Goal: Information Seeking & Learning: Learn about a topic

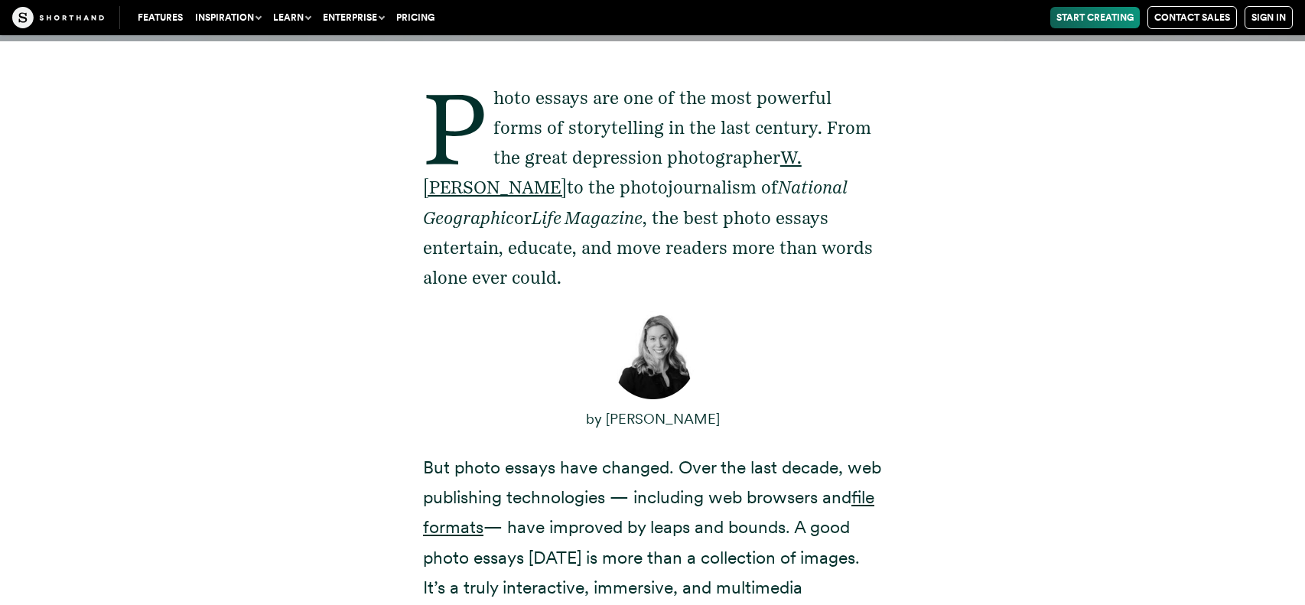
scroll to position [557, 0]
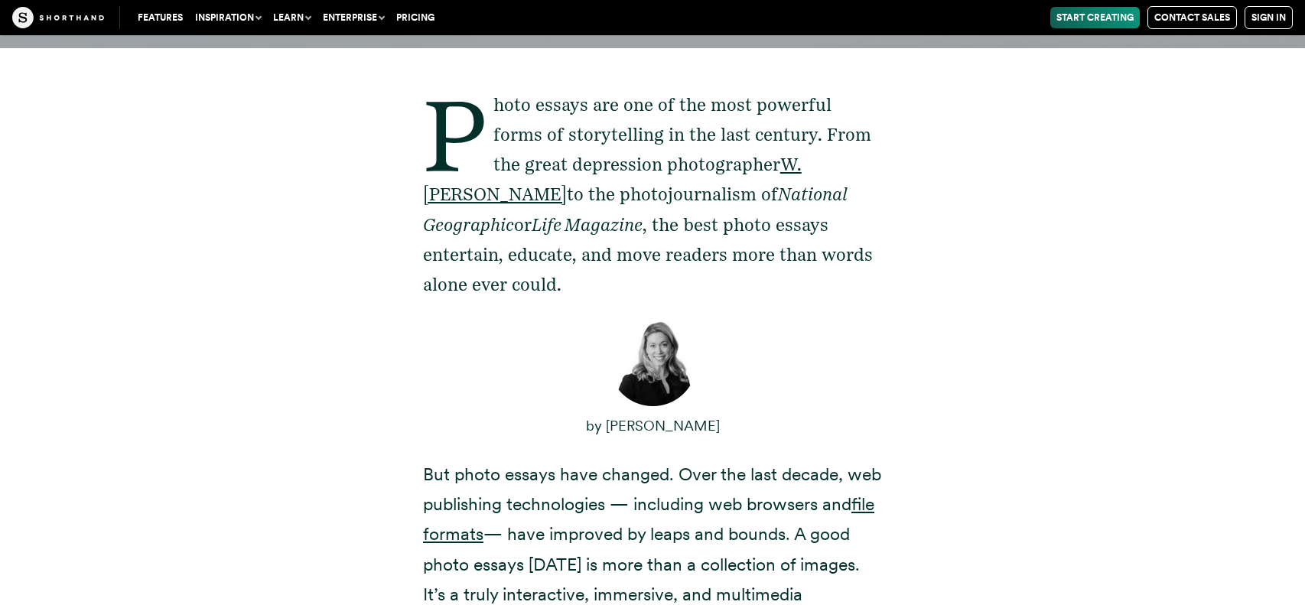
click at [1250, 411] on div "Photo essays are one of the most powerful forms of storytelling in the last cen…" at bounding box center [652, 497] width 1305 height 899
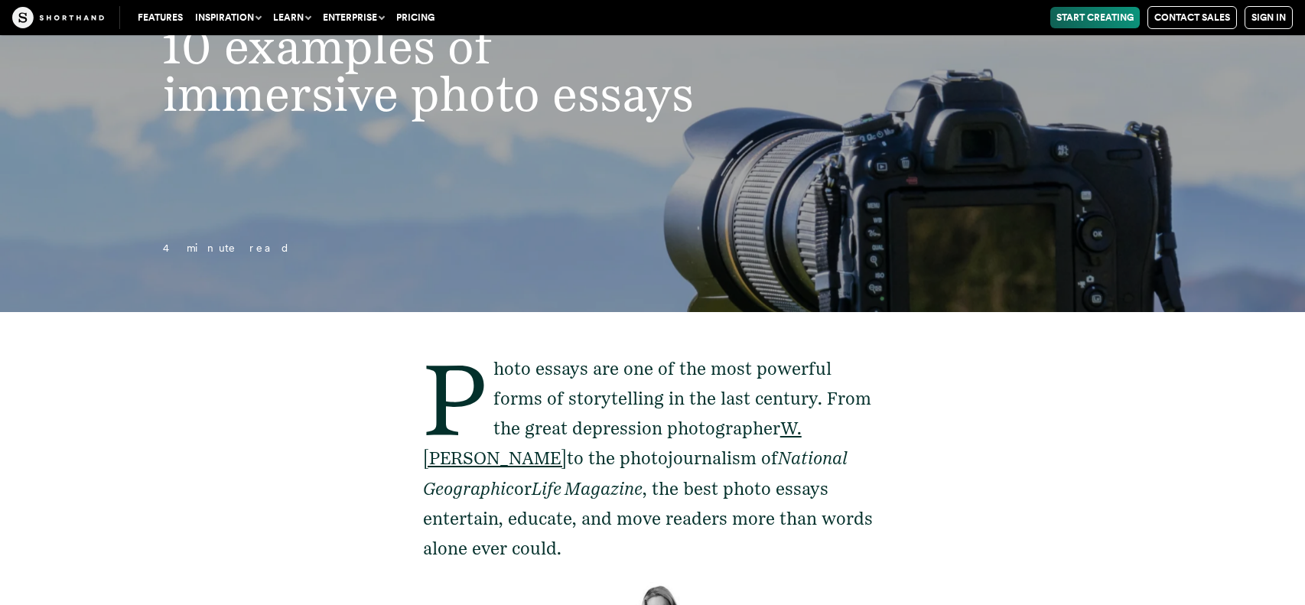
scroll to position [307, 0]
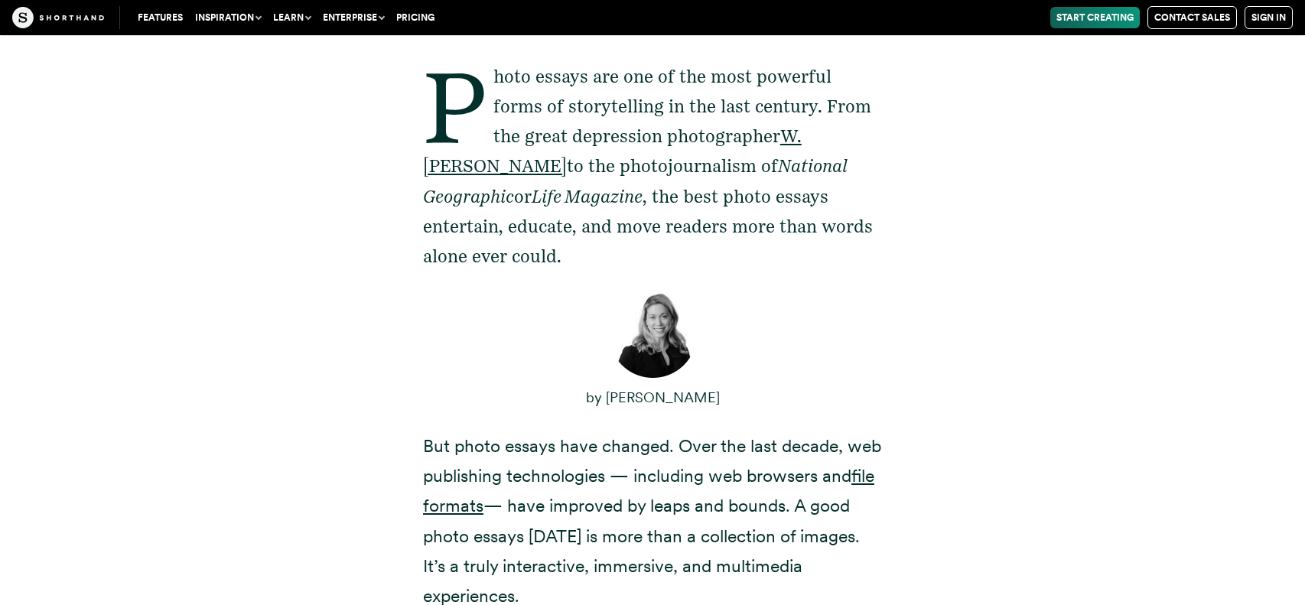
scroll to position [585, 0]
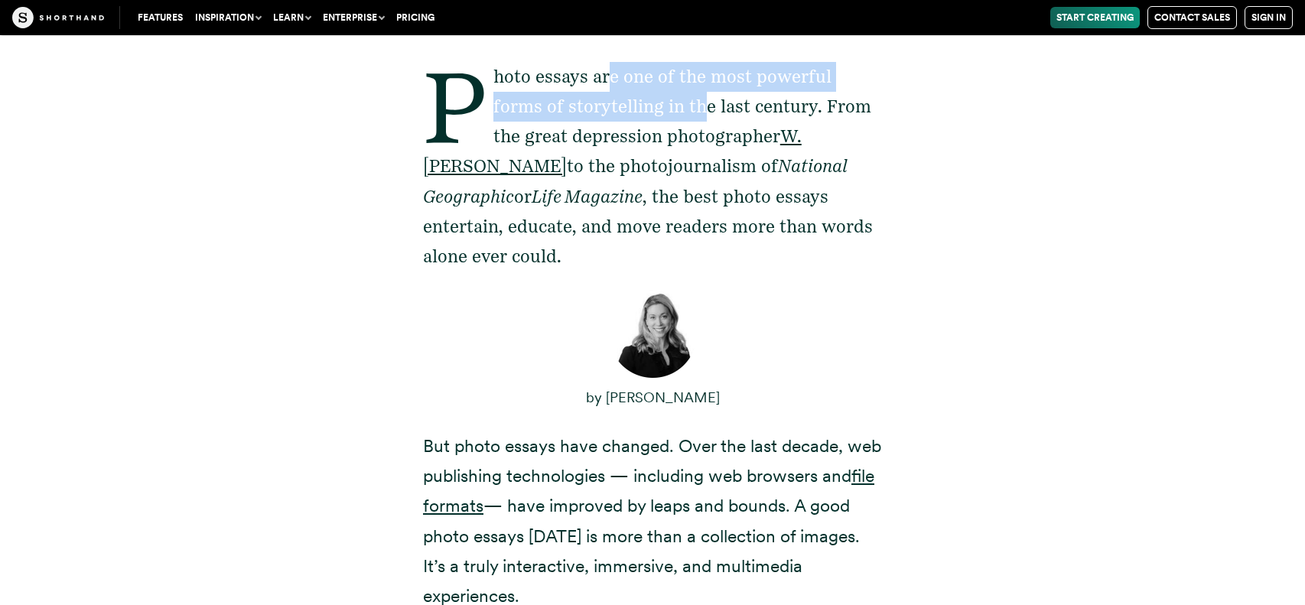
drag, startPoint x: 607, startPoint y: 63, endPoint x: 652, endPoint y: 107, distance: 63.3
click at [652, 107] on p "Photo essays are one of the most powerful forms of storytelling in the last cen…" at bounding box center [652, 167] width 459 height 210
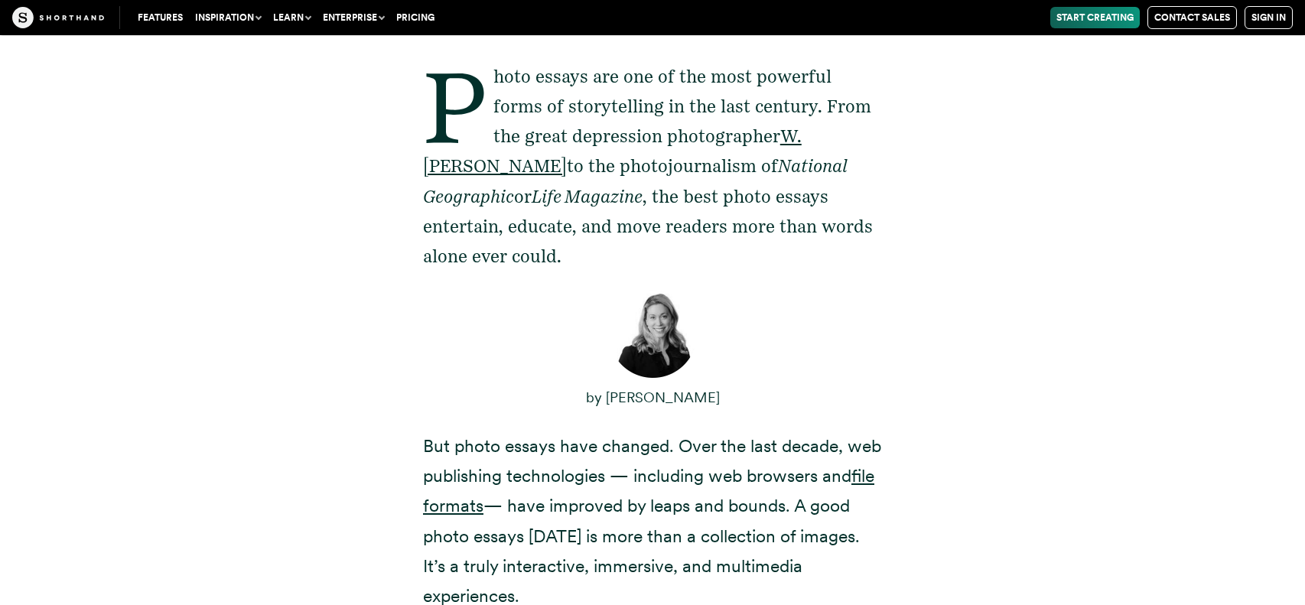
click at [652, 107] on p "Photo essays are one of the most powerful forms of storytelling in the last cen…" at bounding box center [652, 167] width 459 height 210
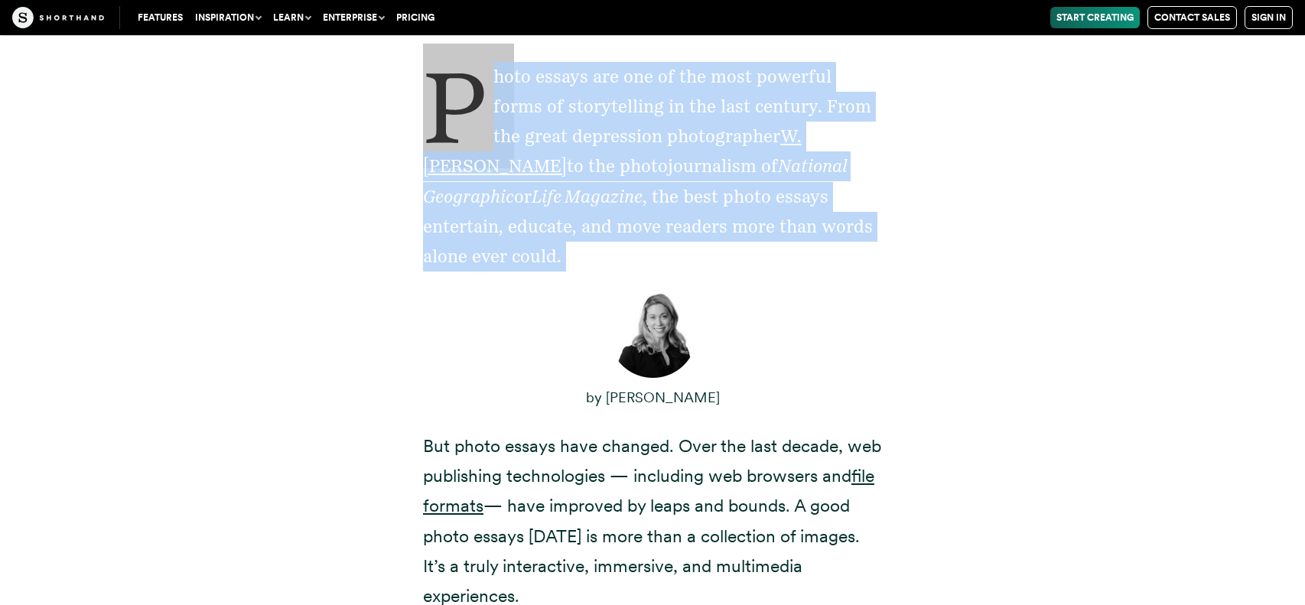
click at [652, 107] on p "Photo essays are one of the most powerful forms of storytelling in the last cen…" at bounding box center [652, 167] width 459 height 210
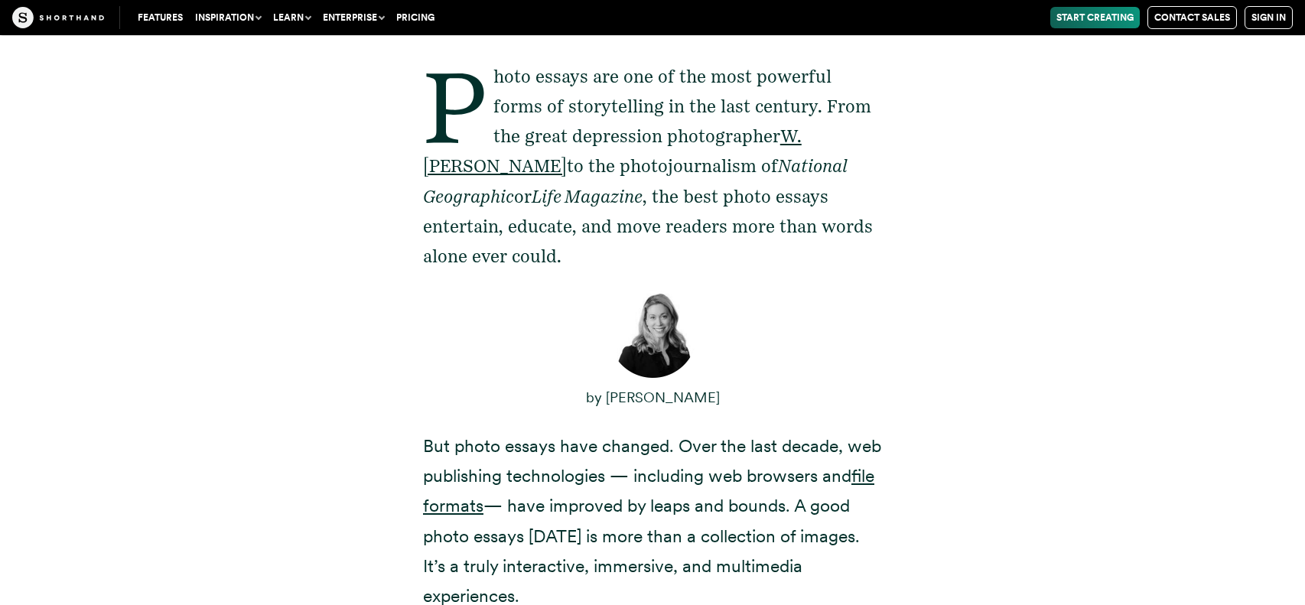
click at [700, 136] on p "Photo essays are one of the most powerful forms of storytelling in the last cen…" at bounding box center [652, 167] width 459 height 210
click at [712, 132] on p "Photo essays are one of the most powerful forms of storytelling in the last cen…" at bounding box center [652, 167] width 459 height 210
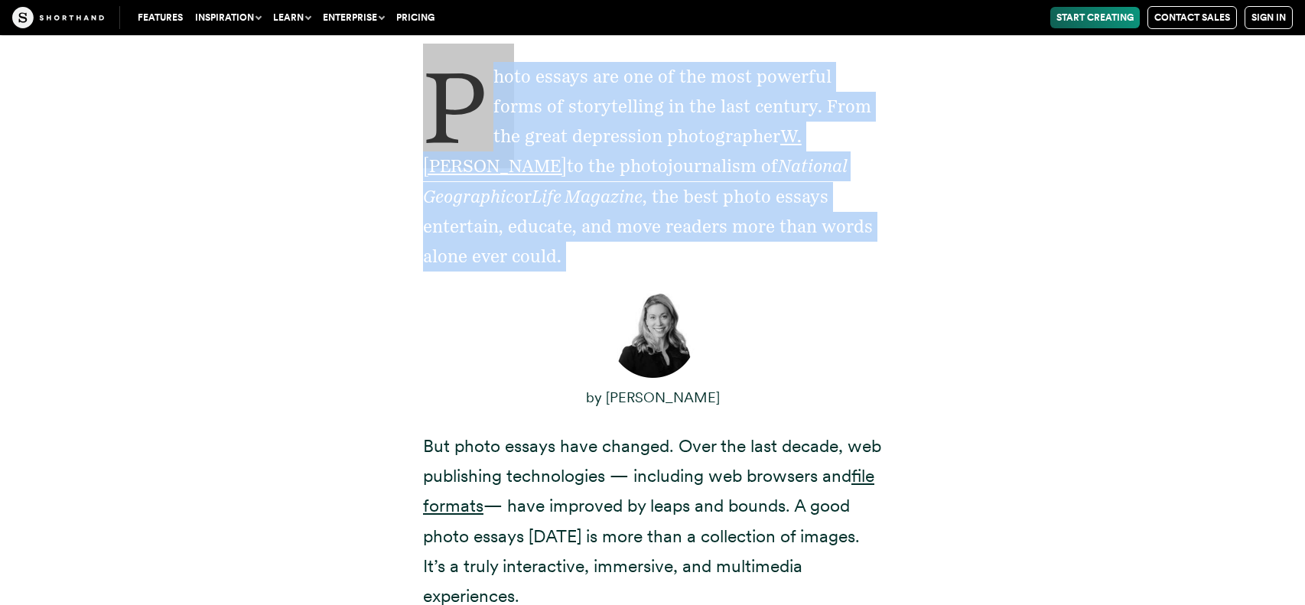
click at [712, 132] on p "Photo essays are one of the most powerful forms of storytelling in the last cen…" at bounding box center [652, 167] width 459 height 210
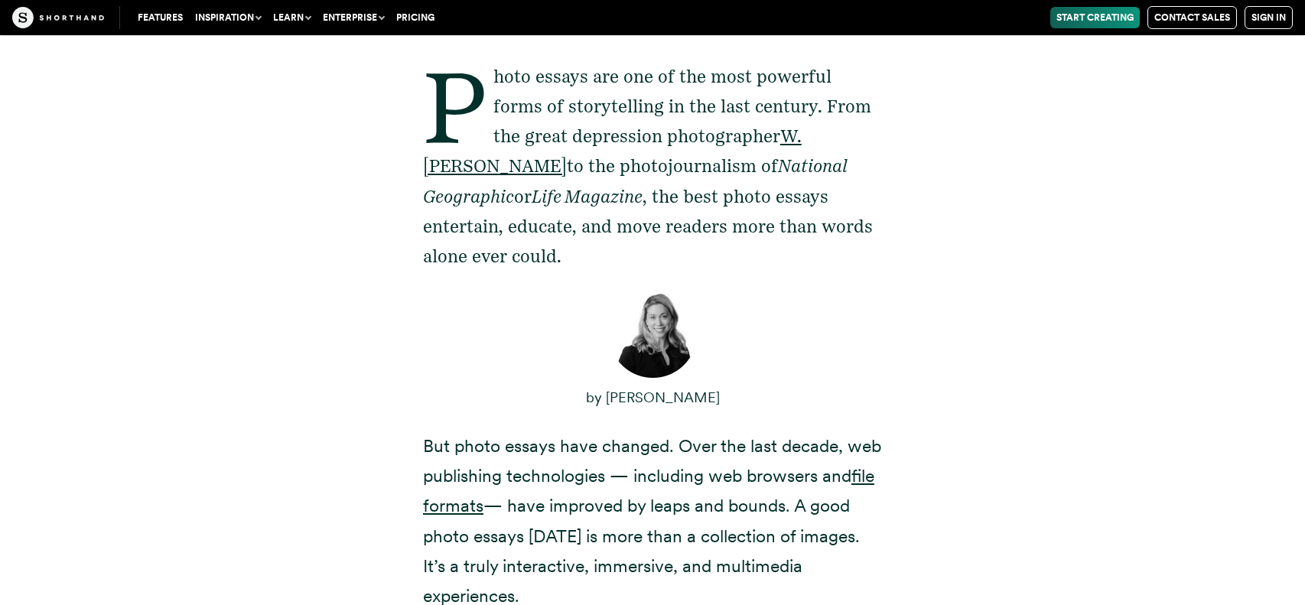
click at [712, 132] on p "Photo essays are one of the most powerful forms of storytelling in the last cen…" at bounding box center [652, 167] width 459 height 210
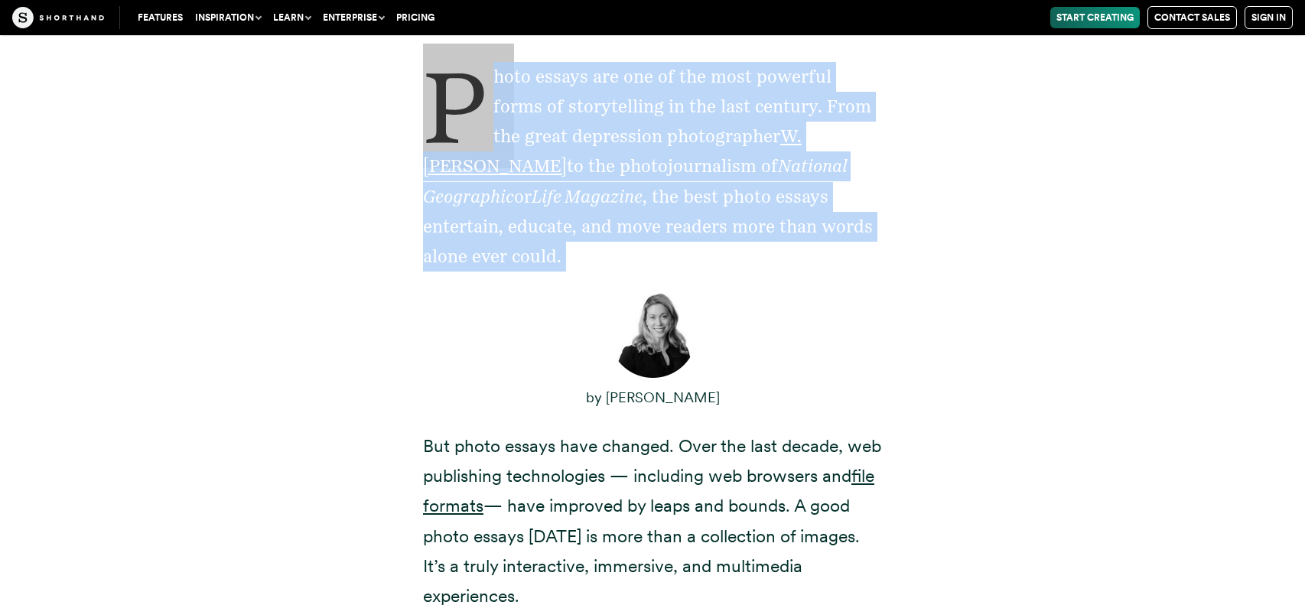
click at [712, 132] on p "Photo essays are one of the most powerful forms of storytelling in the last cen…" at bounding box center [652, 167] width 459 height 210
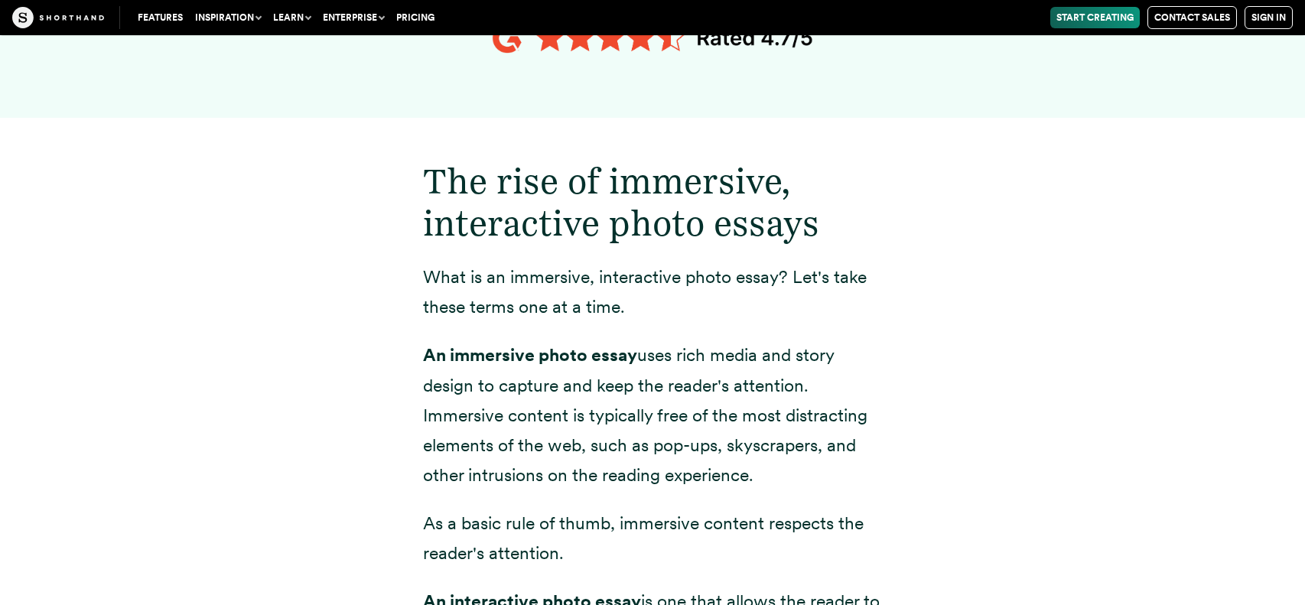
scroll to position [1752, 0]
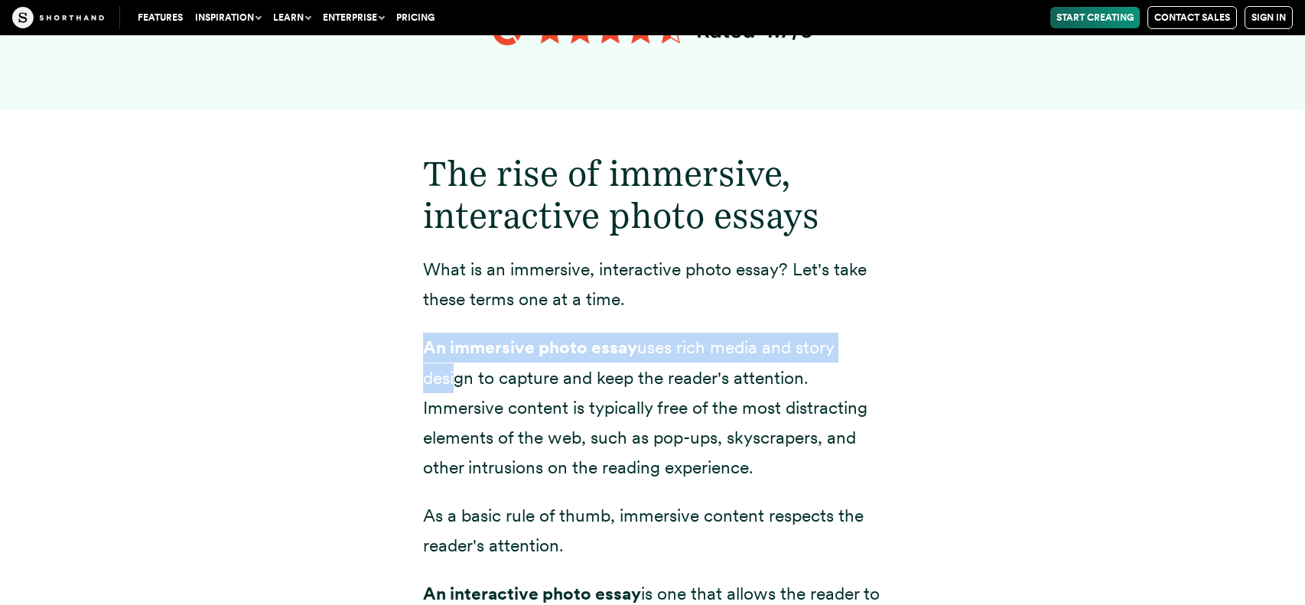
drag, startPoint x: 416, startPoint y: 286, endPoint x: 452, endPoint y: 327, distance: 54.2
click at [450, 334] on p "An immersive photo essay uses rich media and story design to capture and keep t…" at bounding box center [652, 407] width 459 height 149
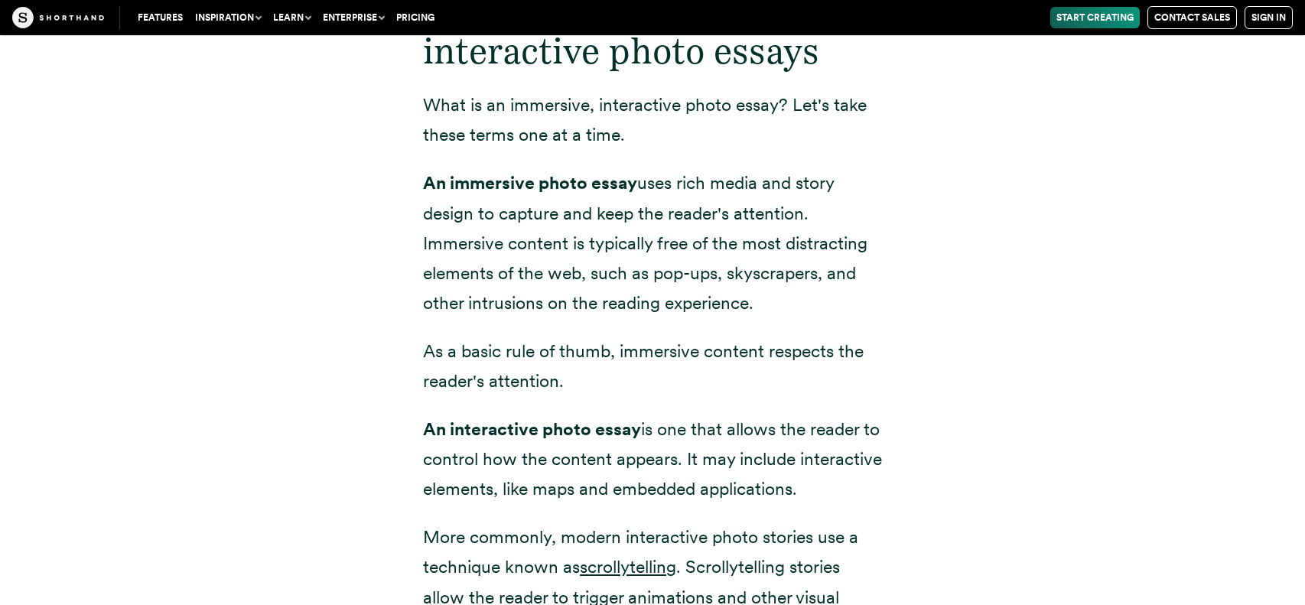
scroll to position [1918, 0]
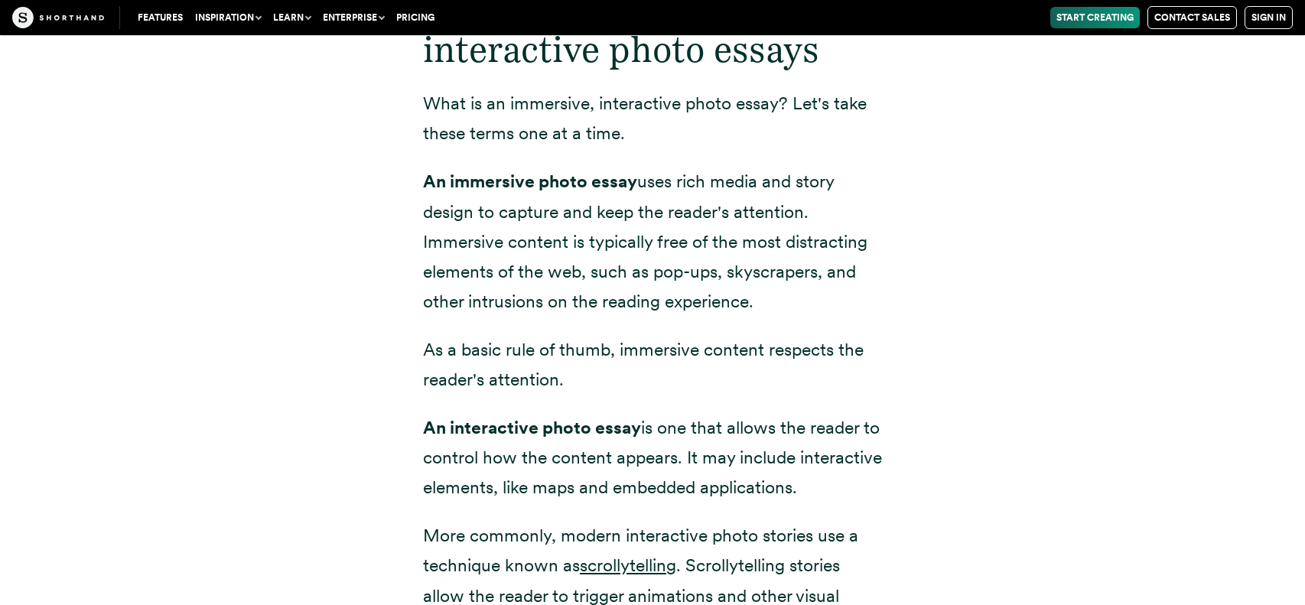
click at [536, 335] on p "As a basic rule of thumb, immersive content respects the reader's attention." at bounding box center [652, 365] width 459 height 60
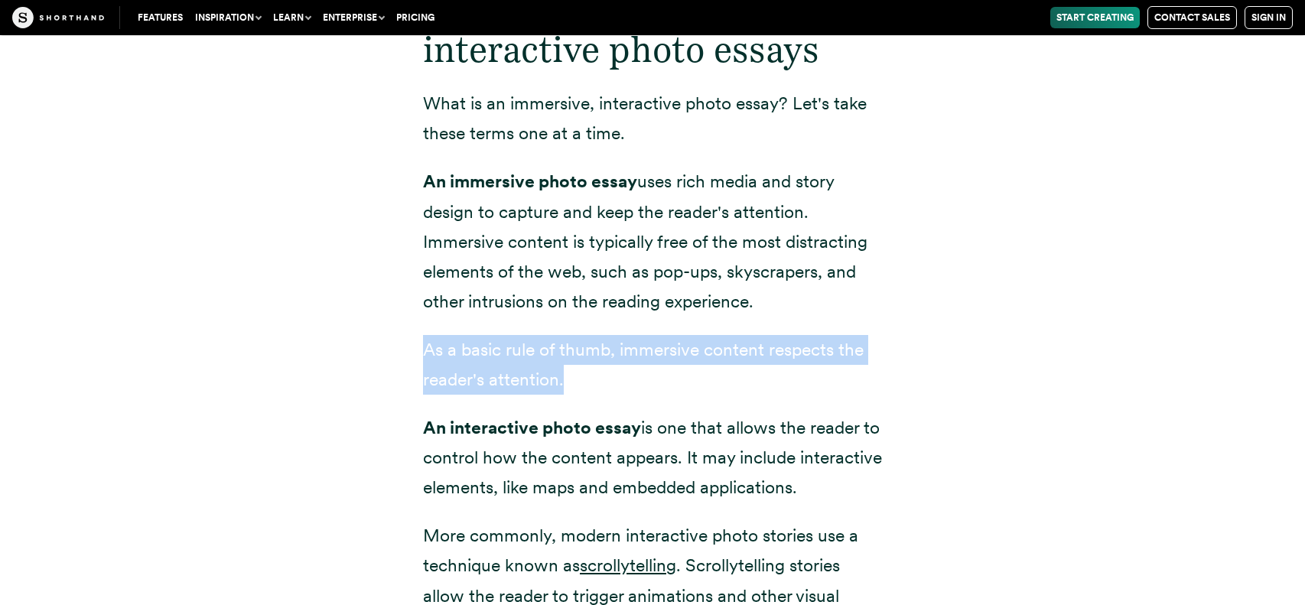
click at [536, 335] on p "As a basic rule of thumb, immersive content respects the reader's attention." at bounding box center [652, 365] width 459 height 60
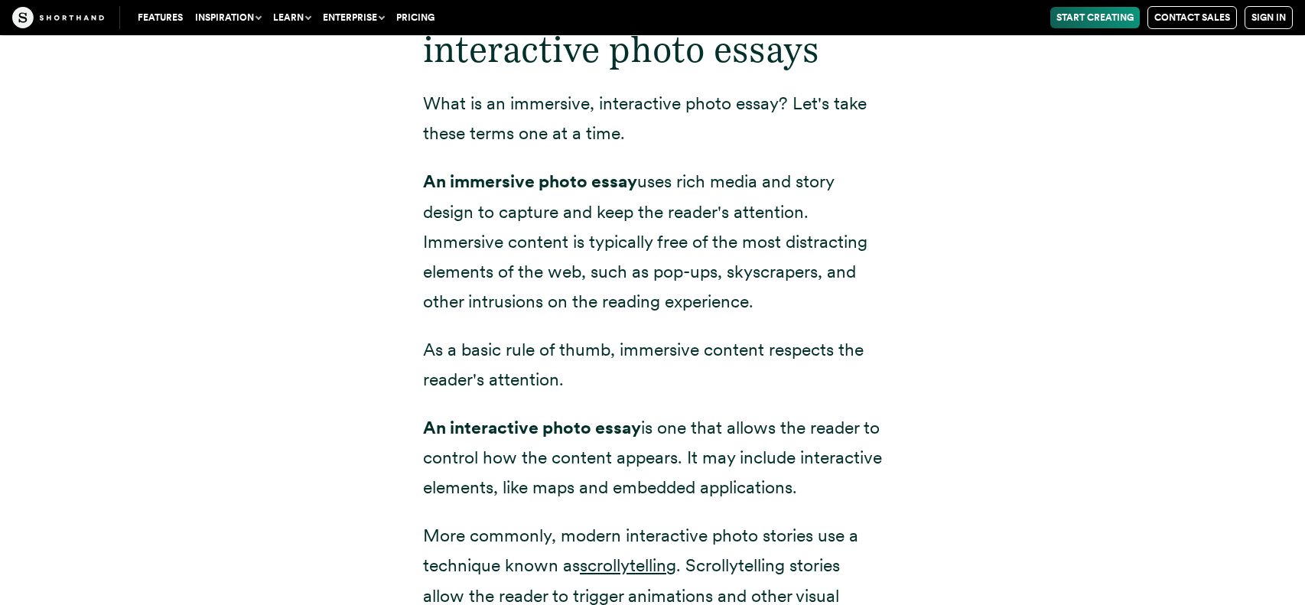
click at [536, 335] on p "As a basic rule of thumb, immersive content respects the reader's attention." at bounding box center [652, 365] width 459 height 60
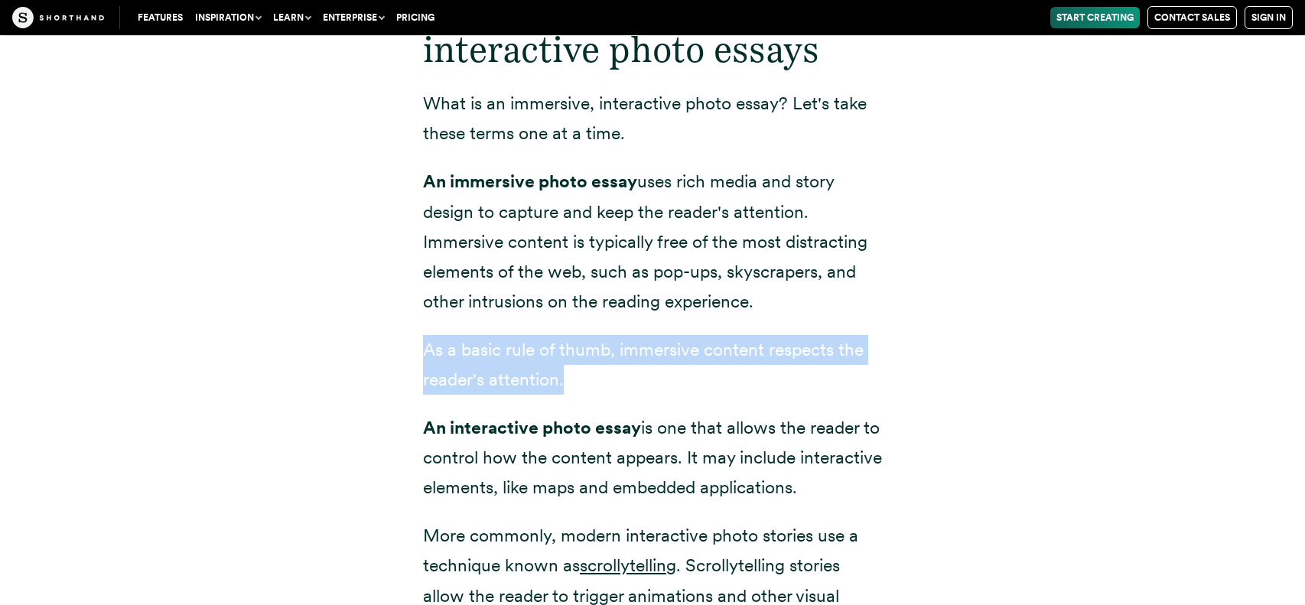
click at [536, 335] on p "As a basic rule of thumb, immersive content respects the reader's attention." at bounding box center [652, 365] width 459 height 60
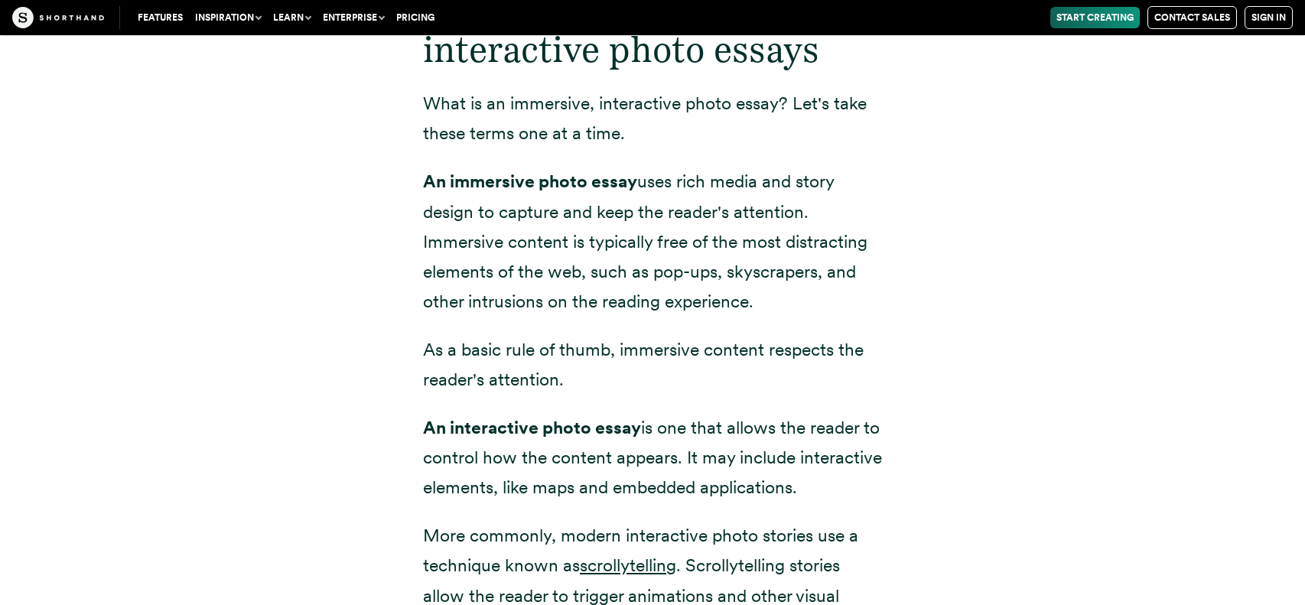
click at [536, 335] on p "As a basic rule of thumb, immersive content respects the reader's attention." at bounding box center [652, 365] width 459 height 60
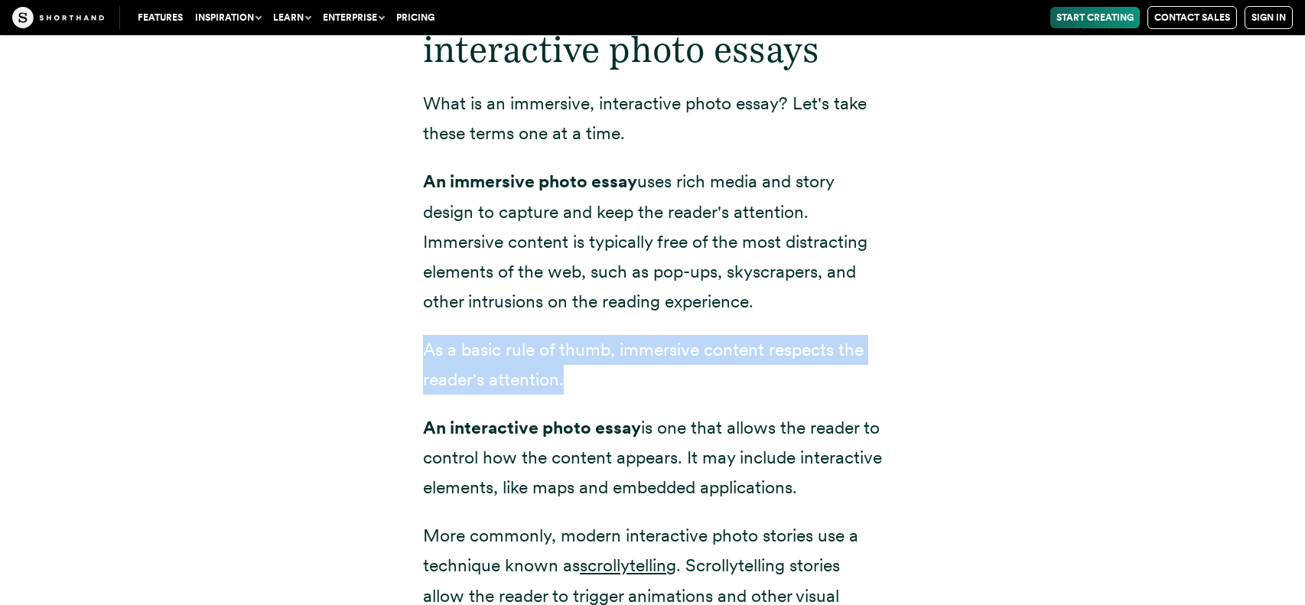
click at [580, 335] on p "As a basic rule of thumb, immersive content respects the reader's attention." at bounding box center [652, 365] width 459 height 60
drag, startPoint x: 580, startPoint y: 327, endPoint x: 455, endPoint y: 318, distance: 124.9
click at [455, 335] on p "As a basic rule of thumb, immersive content respects the reader's attention." at bounding box center [652, 365] width 459 height 60
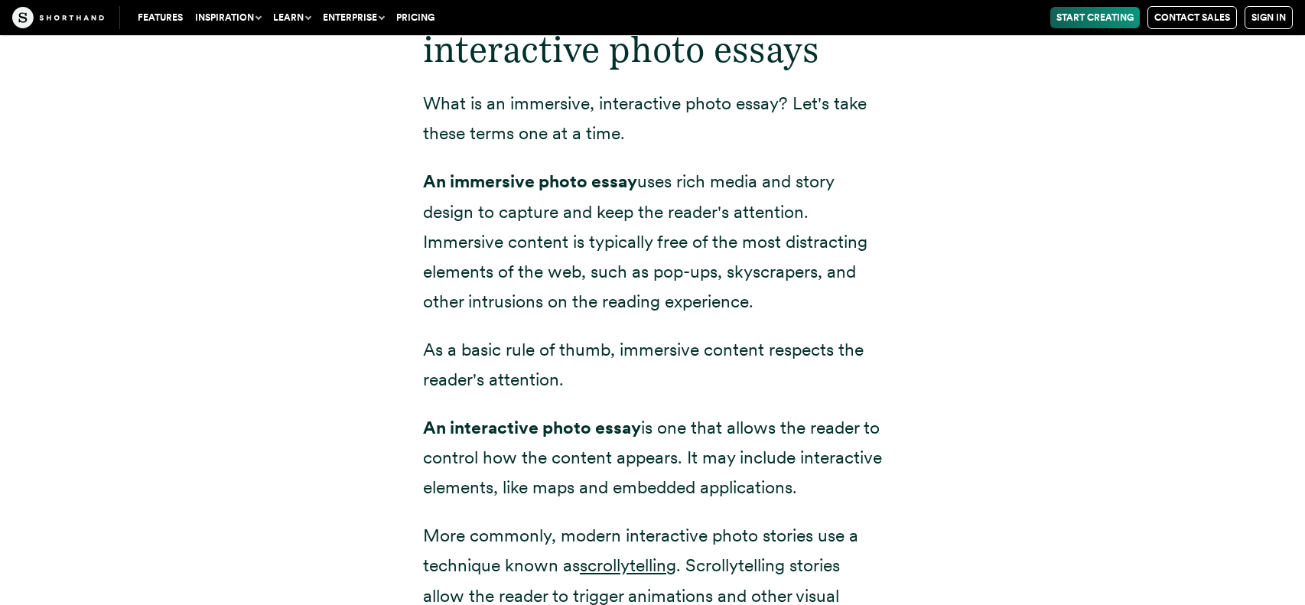
click at [455, 335] on p "As a basic rule of thumb, immersive content respects the reader's attention." at bounding box center [652, 365] width 459 height 60
click at [690, 535] on p "More commonly, modern interactive photo stories use a technique known as scroll…" at bounding box center [652, 611] width 459 height 180
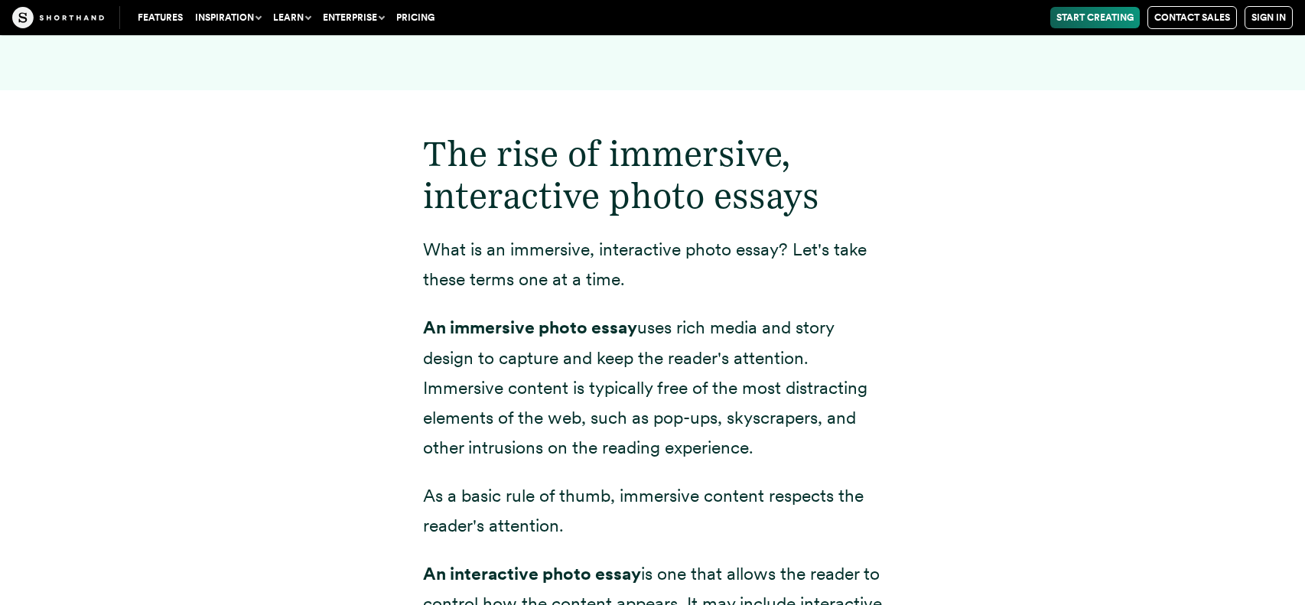
scroll to position [1771, 0]
click at [460, 314] on p "An immersive photo essay uses rich media and story design to capture and keep t…" at bounding box center [652, 388] width 459 height 149
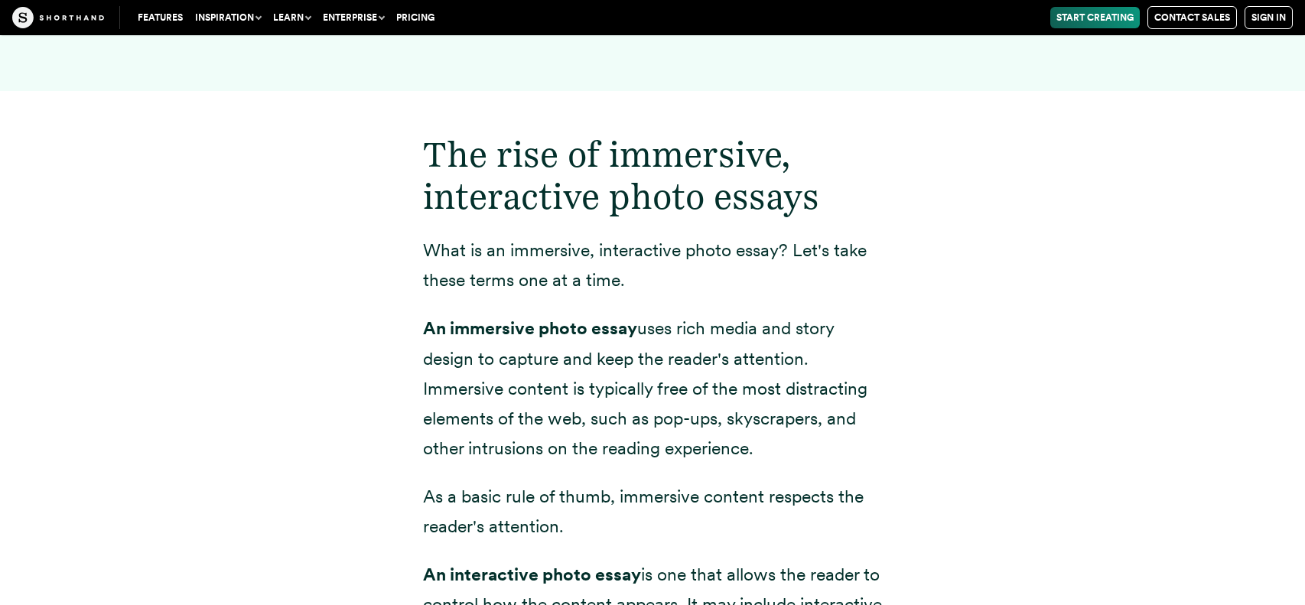
click at [470, 314] on p "An immersive photo essay uses rich media and story design to capture and keep t…" at bounding box center [652, 388] width 459 height 149
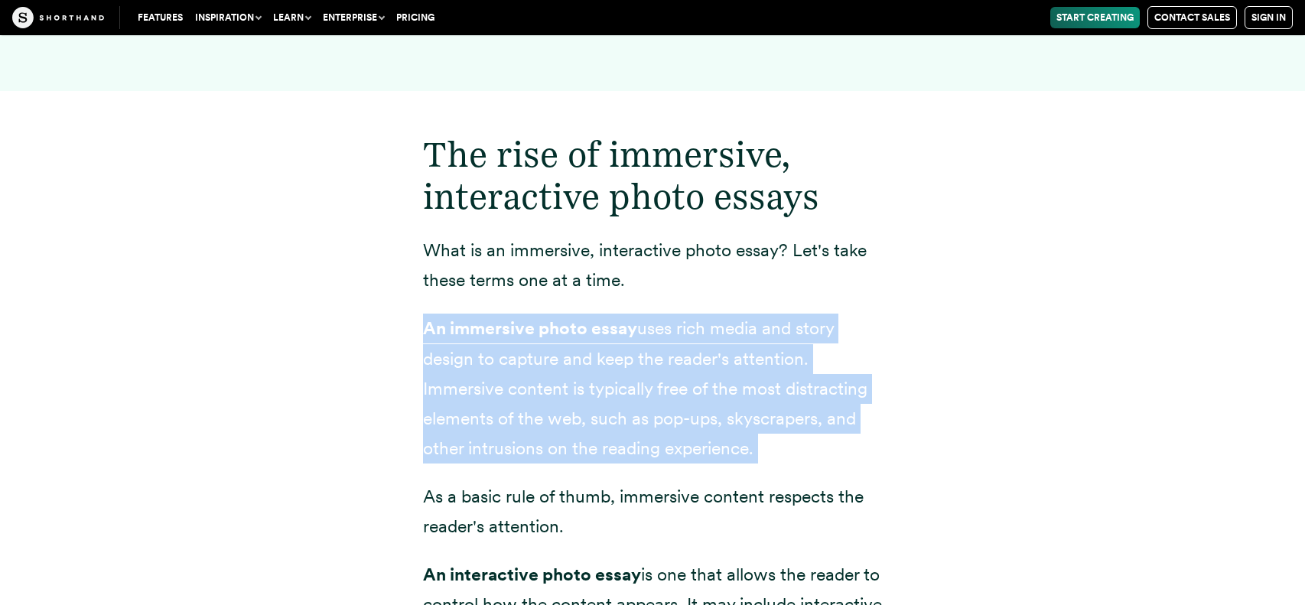
click at [470, 314] on p "An immersive photo essay uses rich media and story design to capture and keep t…" at bounding box center [652, 388] width 459 height 149
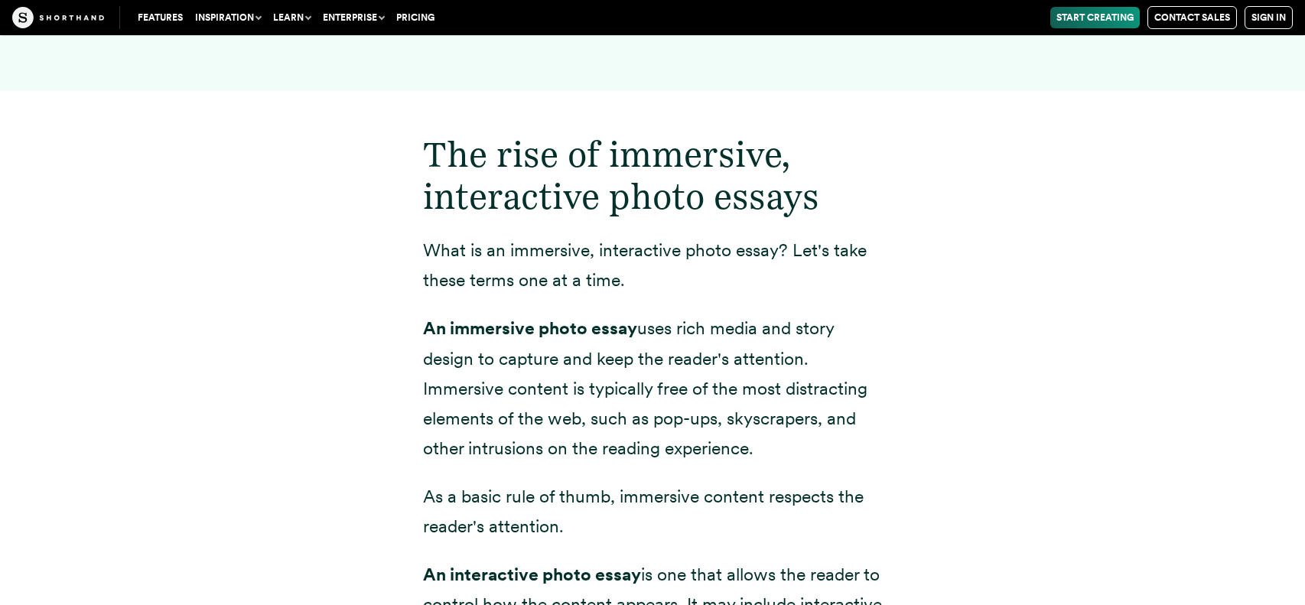
click at [481, 314] on p "An immersive photo essay uses rich media and story design to capture and keep t…" at bounding box center [652, 388] width 459 height 149
click at [485, 317] on strong "An immersive photo essay" at bounding box center [530, 327] width 214 height 21
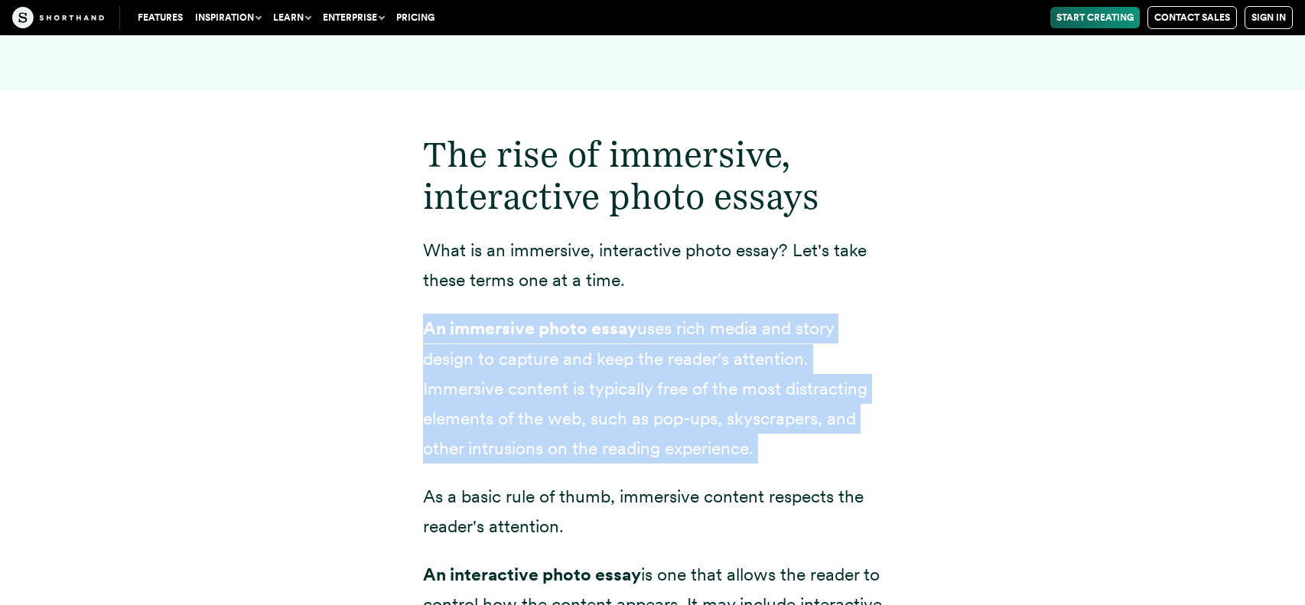
click at [485, 317] on strong "An immersive photo essay" at bounding box center [530, 327] width 214 height 21
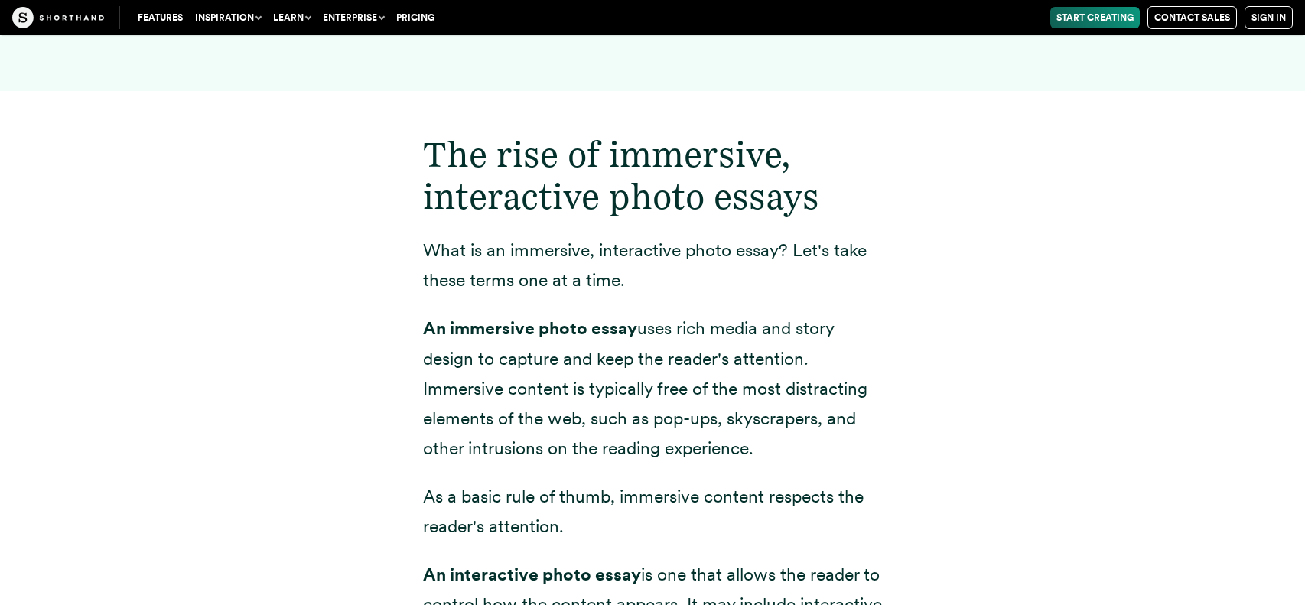
click at [485, 317] on strong "An immersive photo essay" at bounding box center [530, 327] width 214 height 21
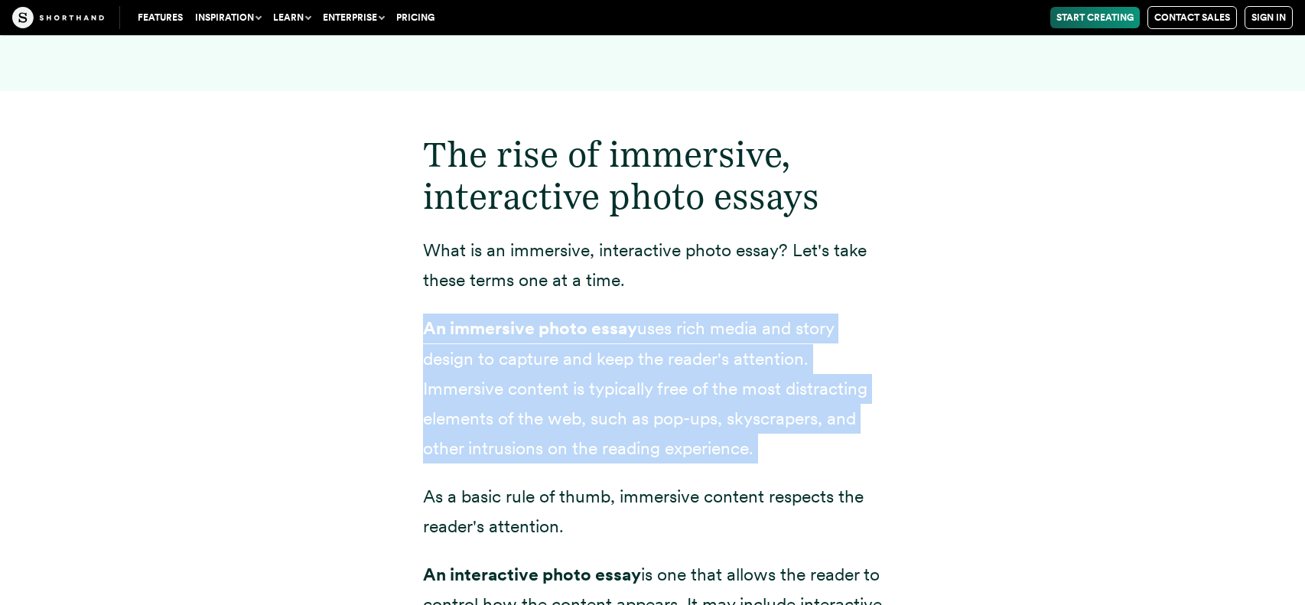
click at [485, 317] on strong "An immersive photo essay" at bounding box center [530, 327] width 214 height 21
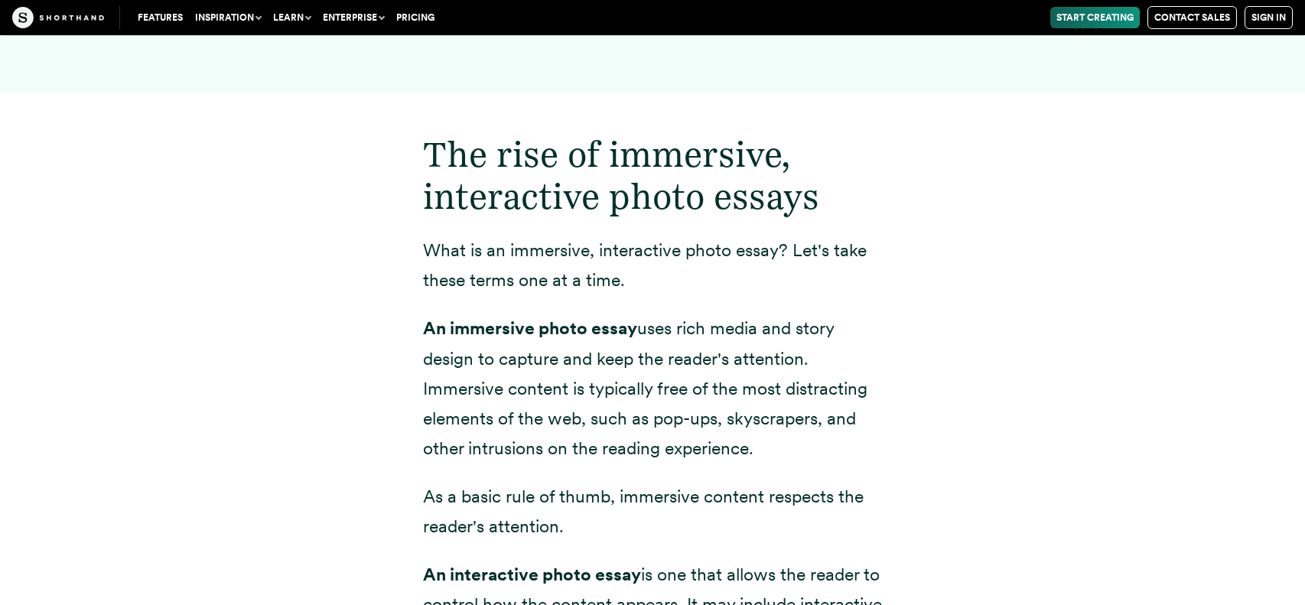
click at [485, 317] on strong "An immersive photo essay" at bounding box center [530, 327] width 214 height 21
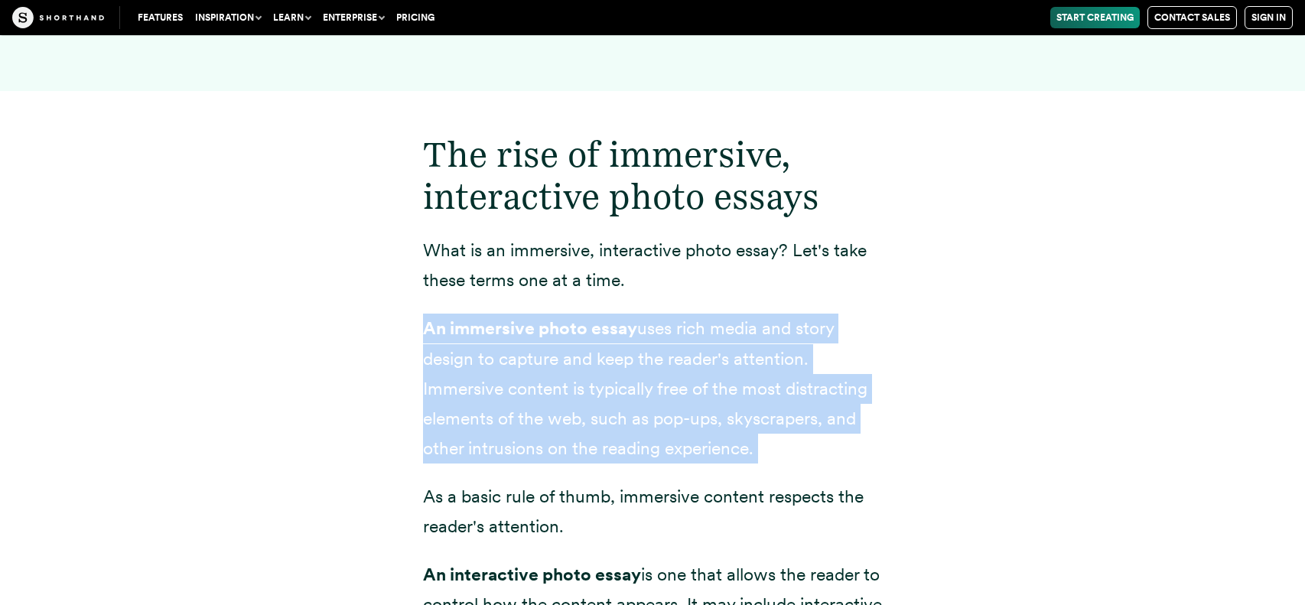
click at [485, 317] on strong "An immersive photo essay" at bounding box center [530, 327] width 214 height 21
drag, startPoint x: 406, startPoint y: 333, endPoint x: 807, endPoint y: 395, distance: 405.4
click at [807, 395] on p "An immersive photo essay uses rich media and story design to capture and keep t…" at bounding box center [652, 388] width 459 height 149
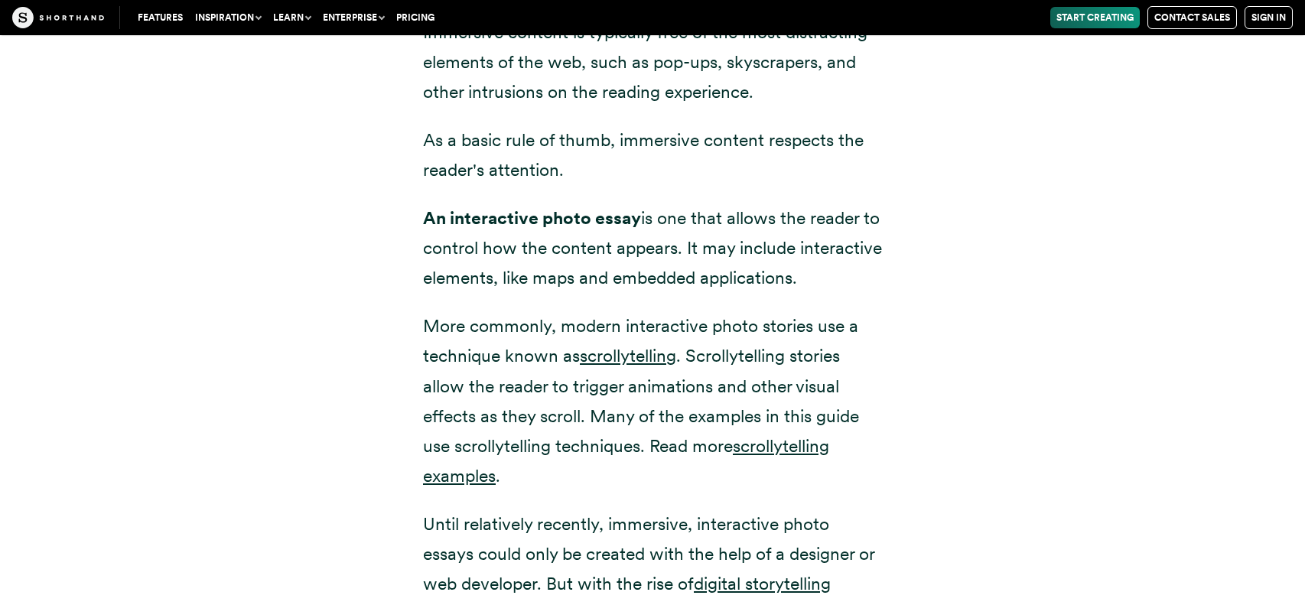
scroll to position [2105, 0]
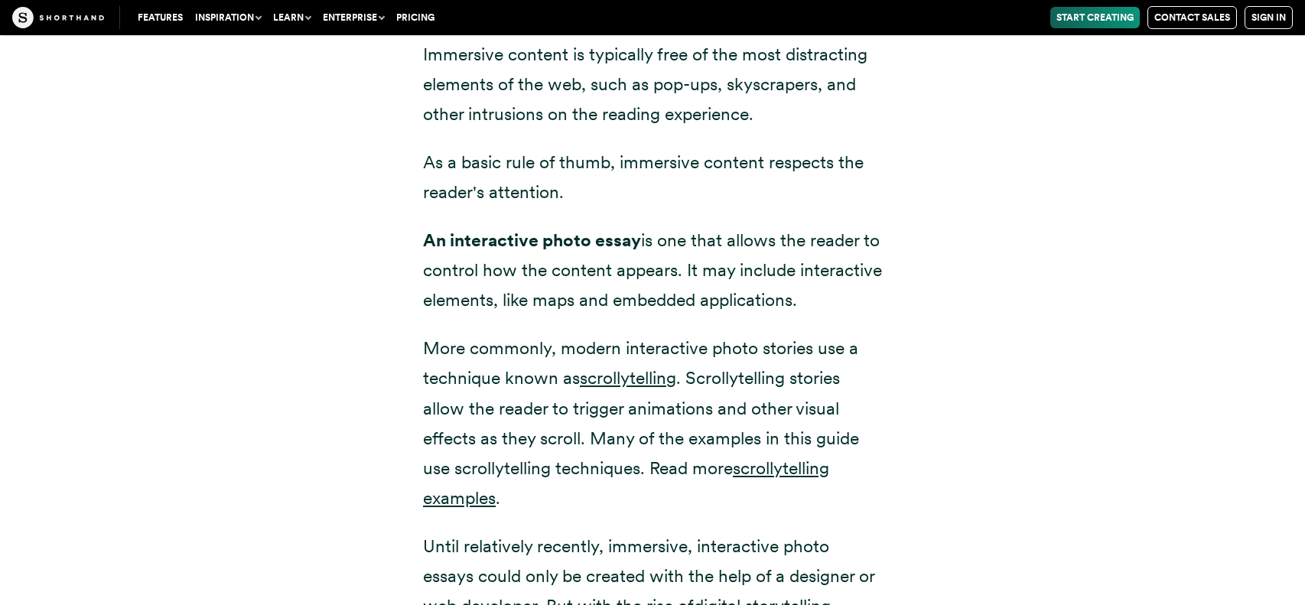
click at [731, 230] on p "An interactive photo essay is one that allows the reader to control how the con…" at bounding box center [652, 270] width 459 height 89
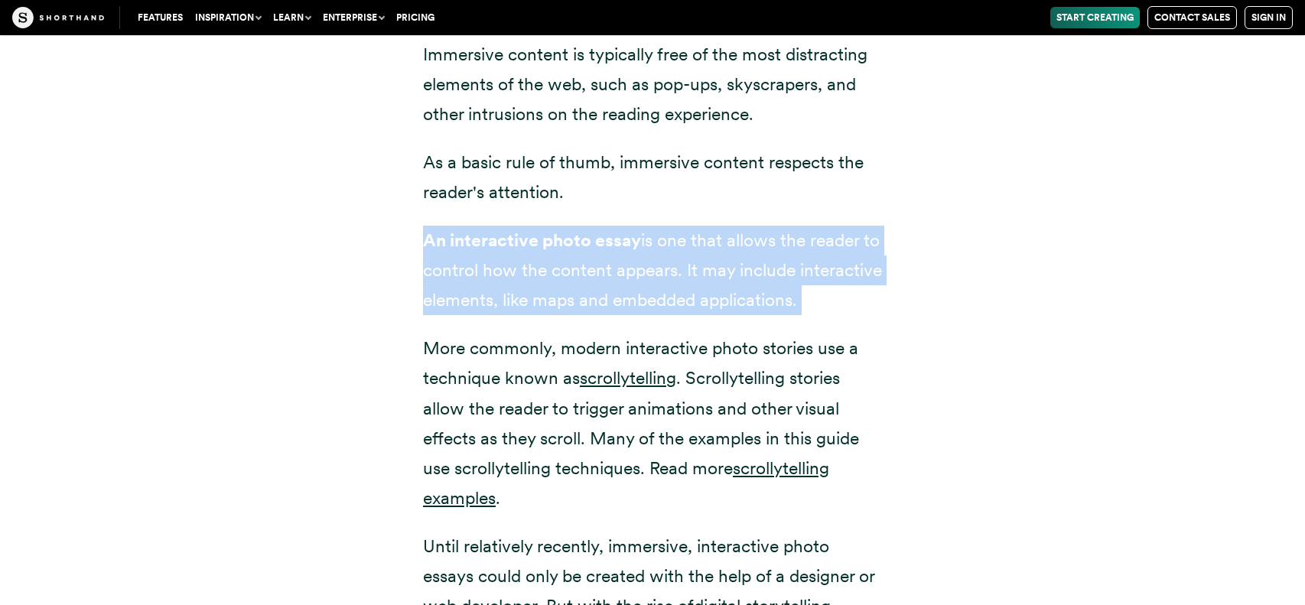
click at [652, 226] on p "An interactive photo essay is one that allows the reader to control how the con…" at bounding box center [652, 270] width 459 height 89
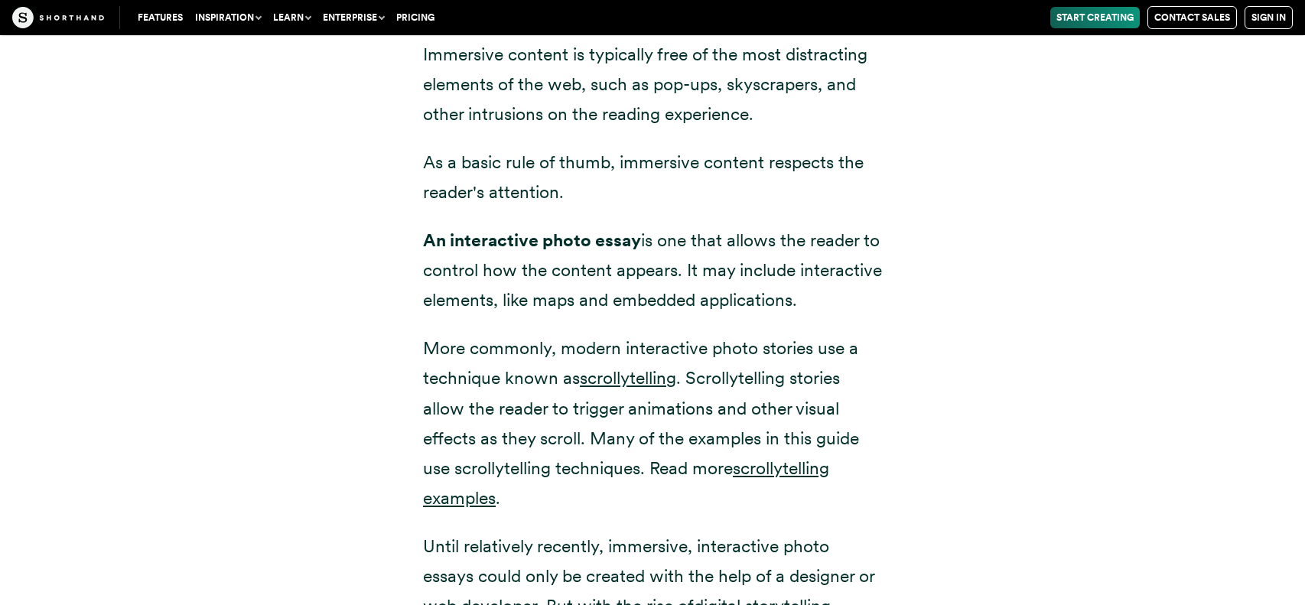
click at [652, 226] on p "An interactive photo essay is one that allows the reader to control how the con…" at bounding box center [652, 270] width 459 height 89
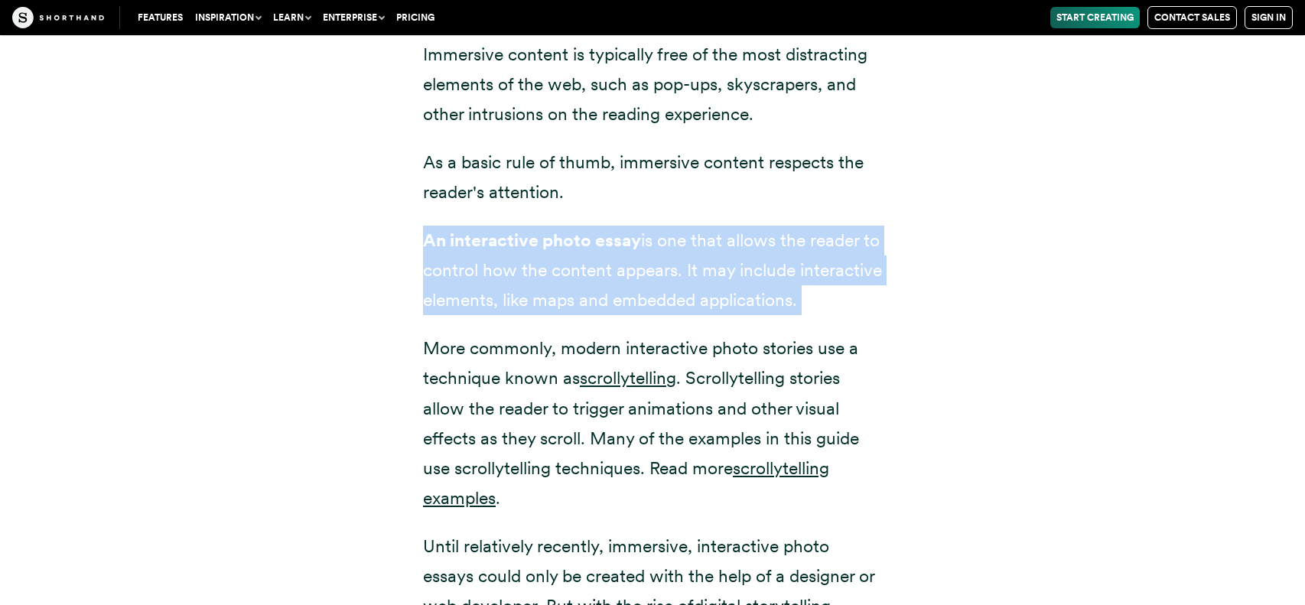
click at [652, 226] on p "An interactive photo essay is one that allows the reader to control how the con…" at bounding box center [652, 270] width 459 height 89
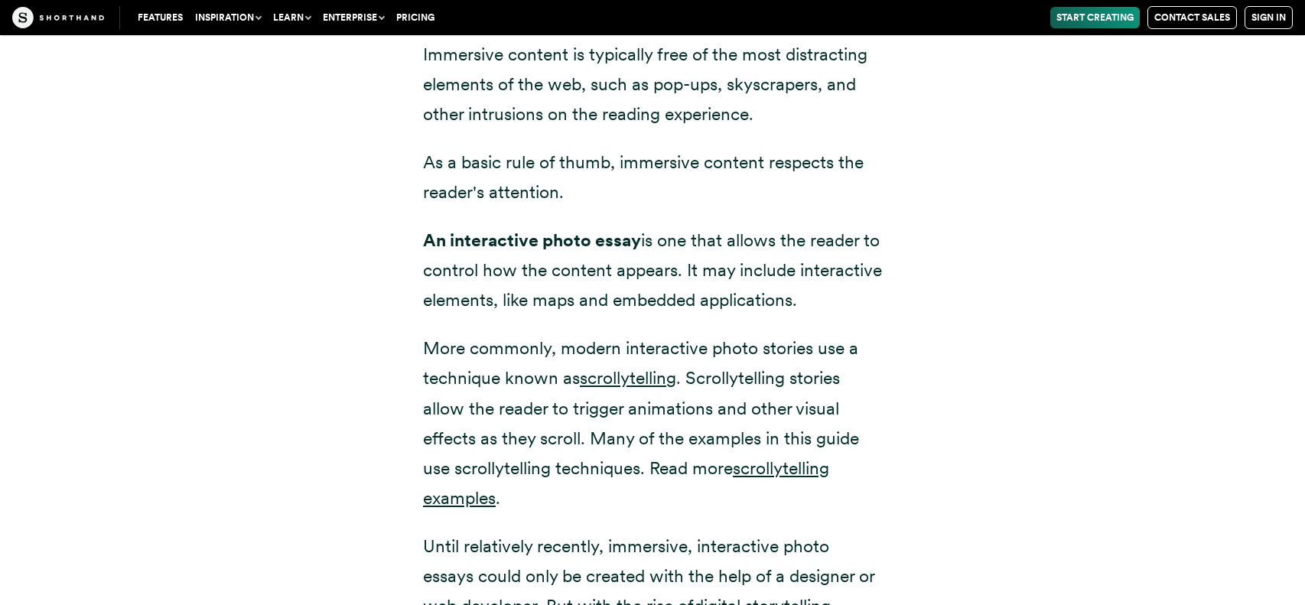
click at [652, 226] on p "An interactive photo essay is one that allows the reader to control how the con…" at bounding box center [652, 270] width 459 height 89
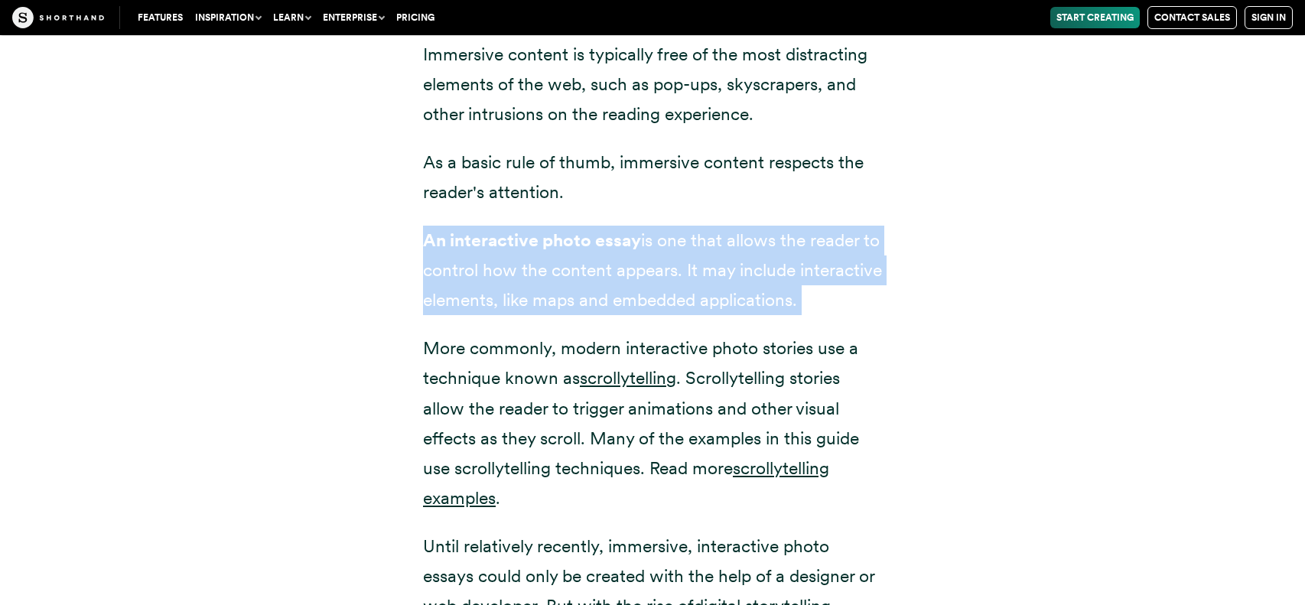
click at [652, 226] on p "An interactive photo essay is one that allows the reader to control how the con…" at bounding box center [652, 270] width 459 height 89
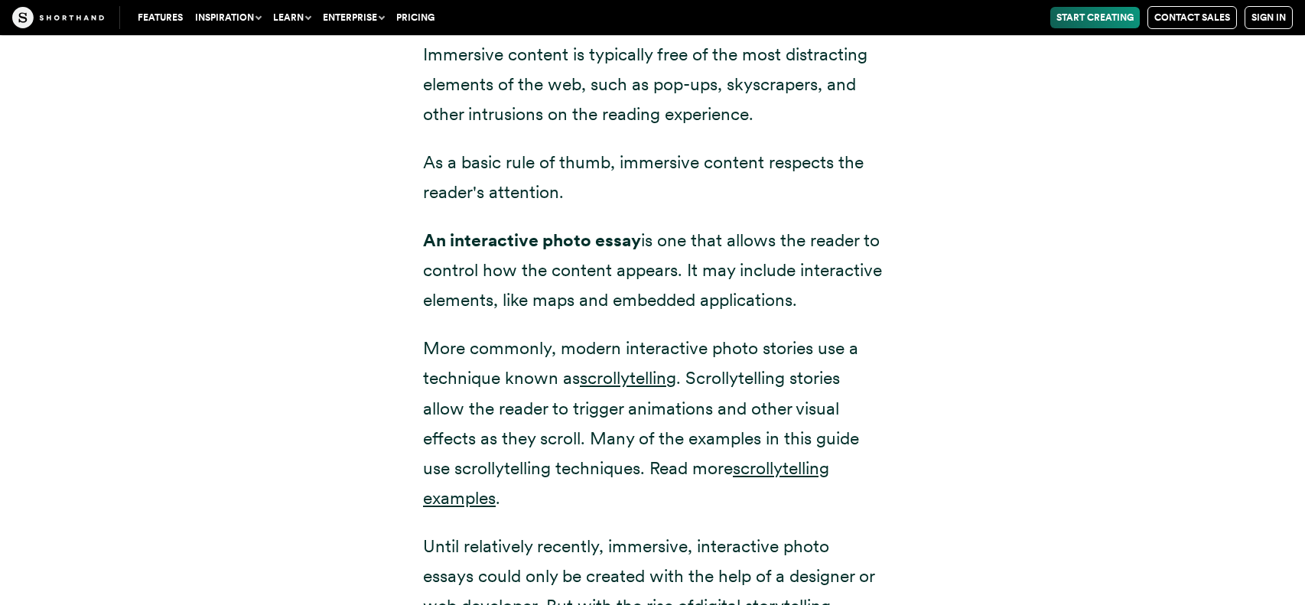
click at [652, 226] on p "An interactive photo essay is one that allows the reader to control how the con…" at bounding box center [652, 270] width 459 height 89
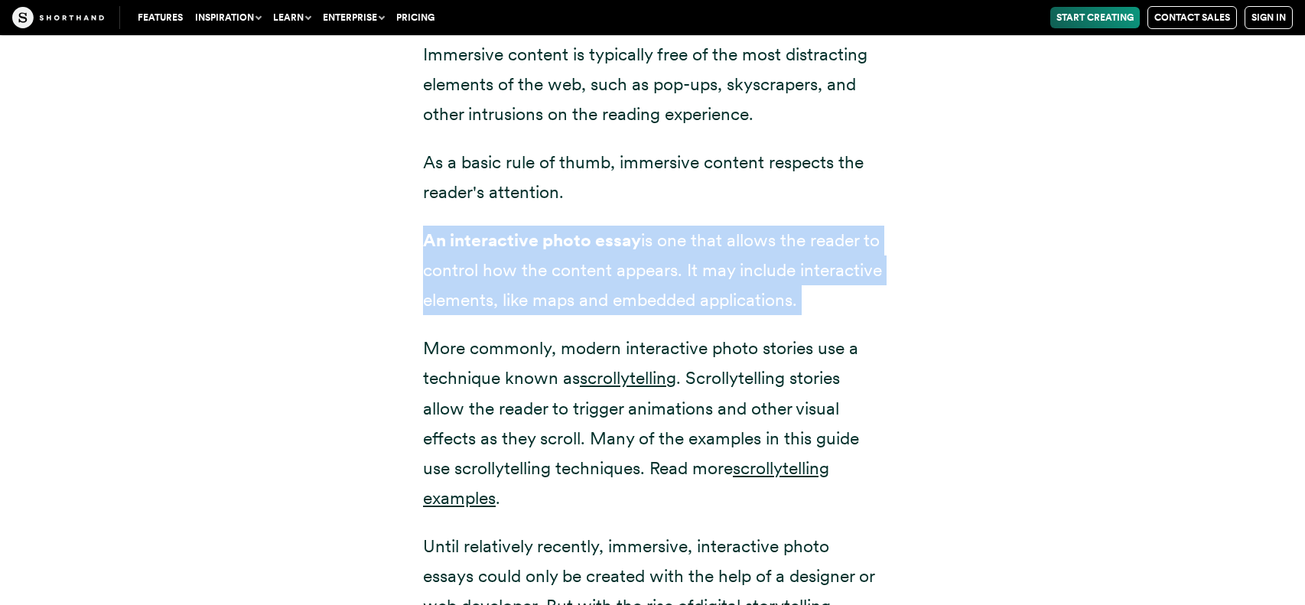
click at [652, 226] on p "An interactive photo essay is one that allows the reader to control how the con…" at bounding box center [652, 270] width 459 height 89
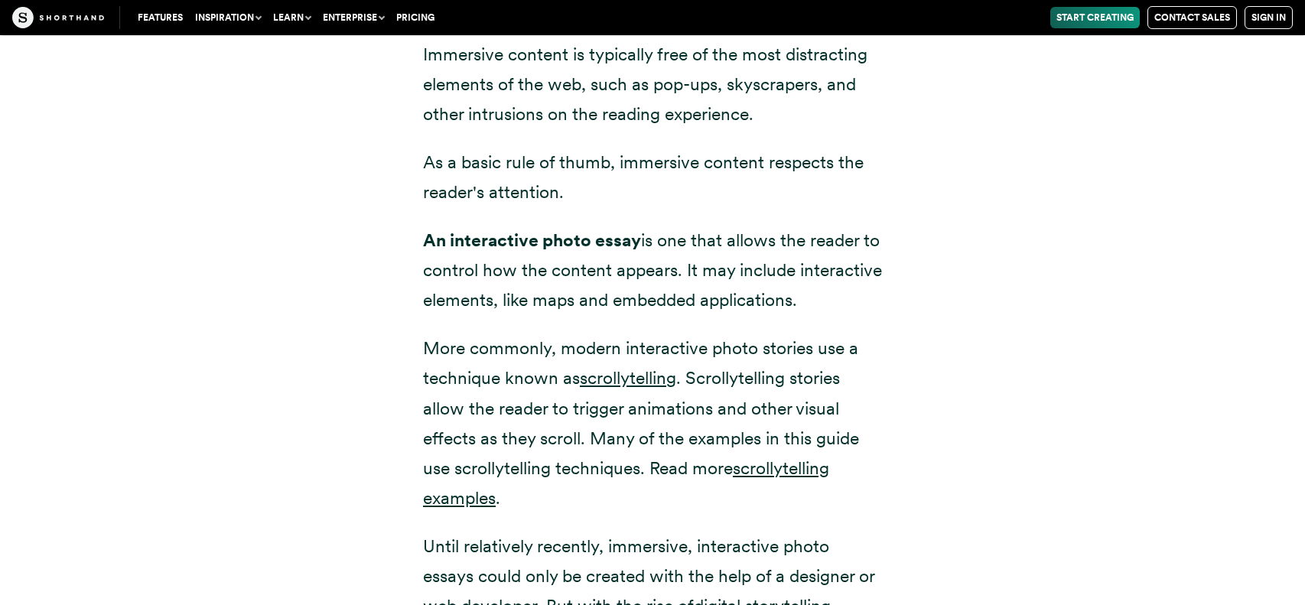
click at [652, 226] on p "An interactive photo essay is one that allows the reader to control how the con…" at bounding box center [652, 270] width 459 height 89
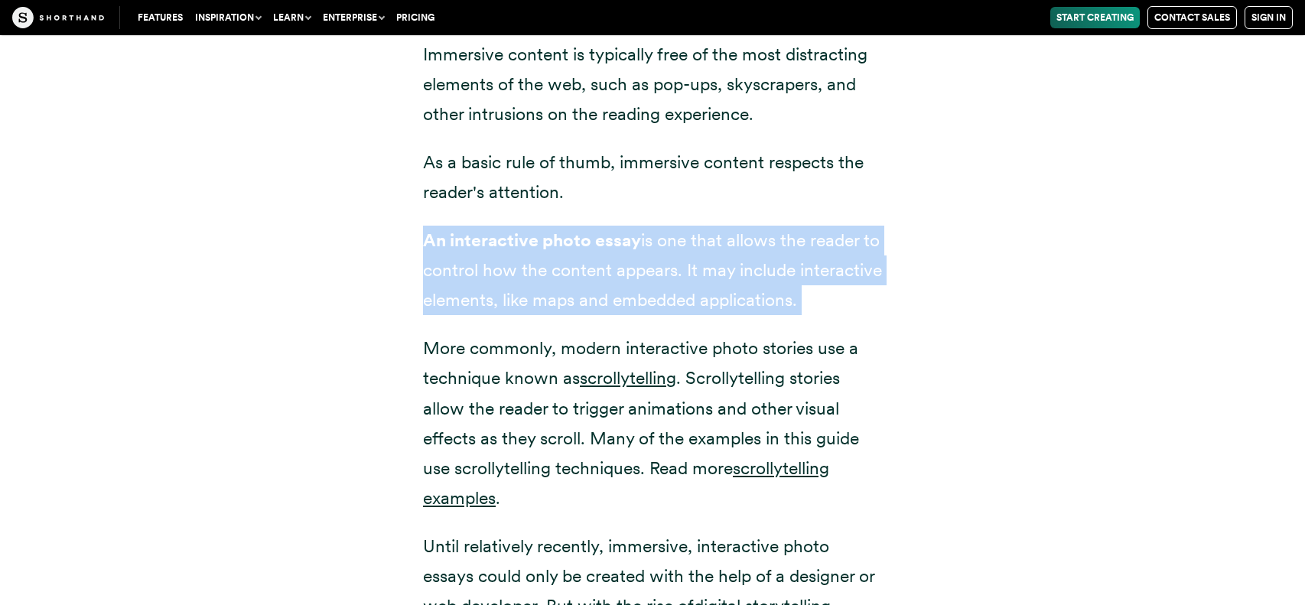
click at [652, 226] on p "An interactive photo essay is one that allows the reader to control how the con…" at bounding box center [652, 270] width 459 height 89
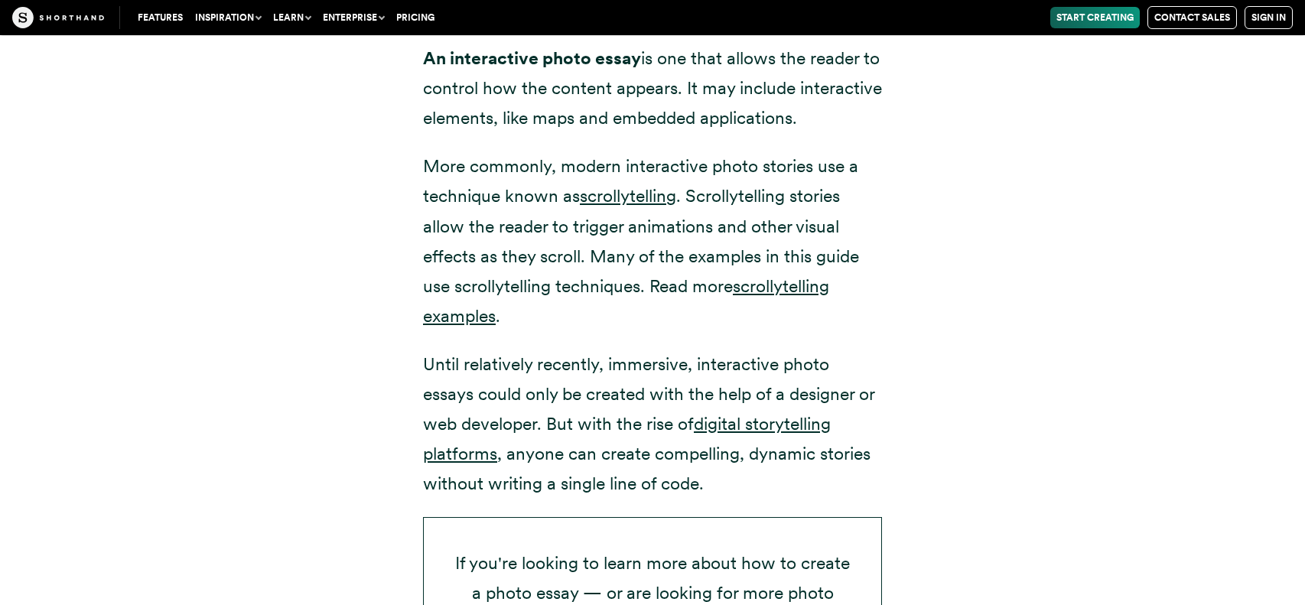
scroll to position [2294, 0]
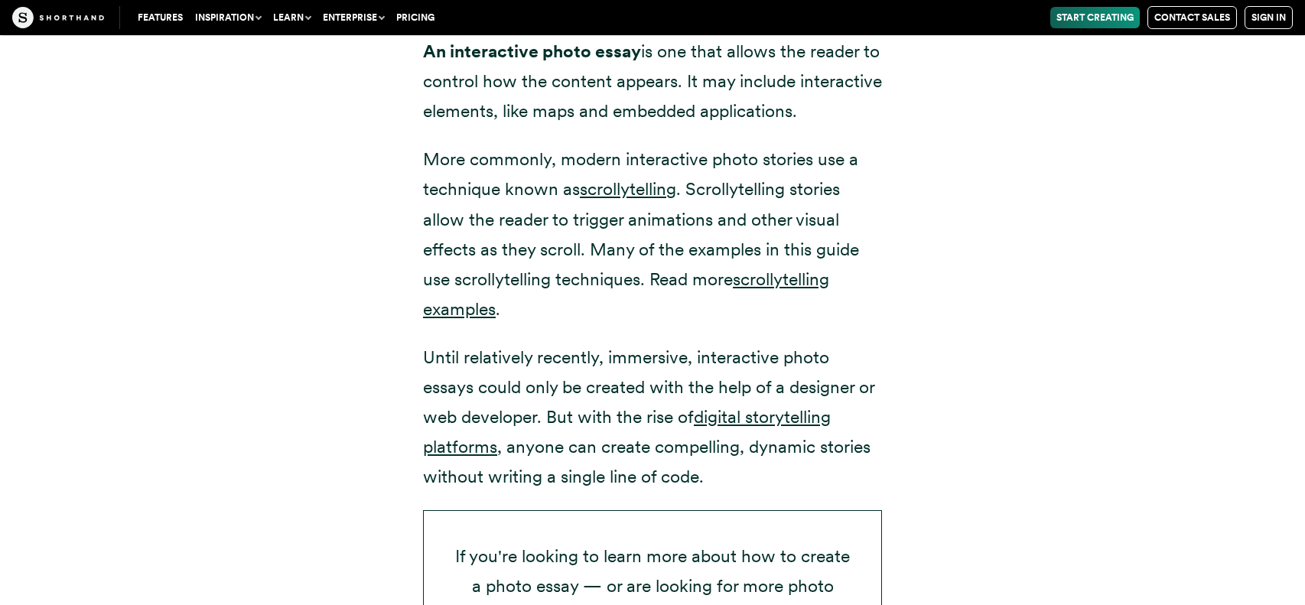
click at [652, 171] on p "More commonly, modern interactive photo stories use a technique known as scroll…" at bounding box center [652, 235] width 459 height 180
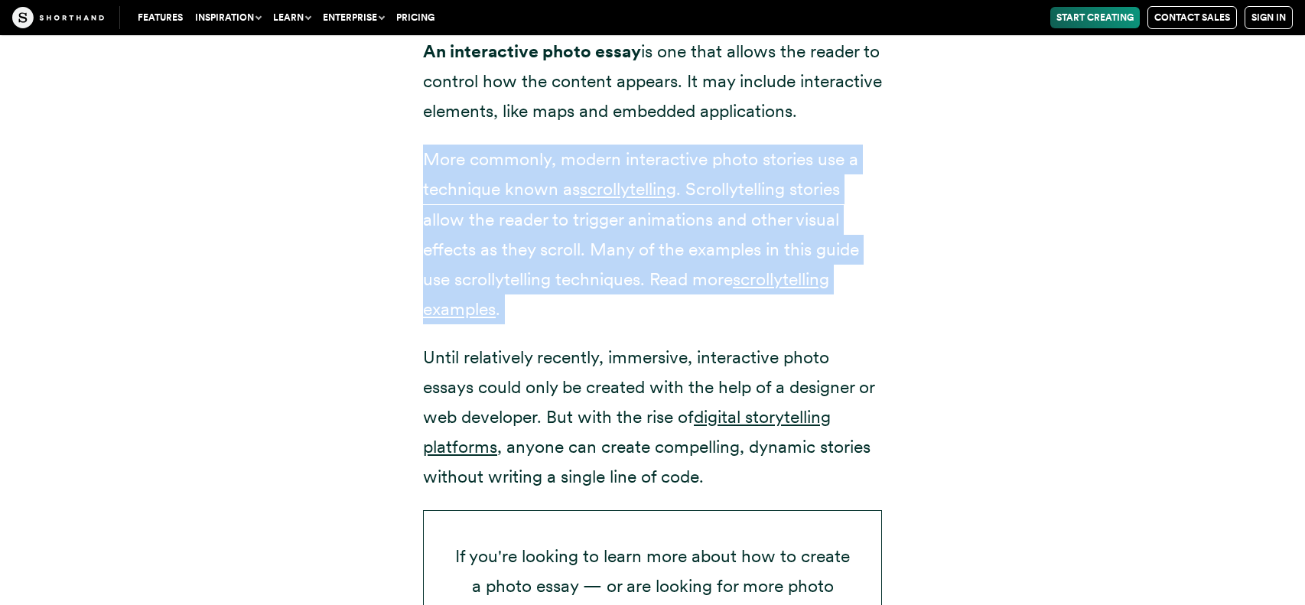
click at [652, 171] on p "More commonly, modern interactive photo stories use a technique known as scroll…" at bounding box center [652, 235] width 459 height 180
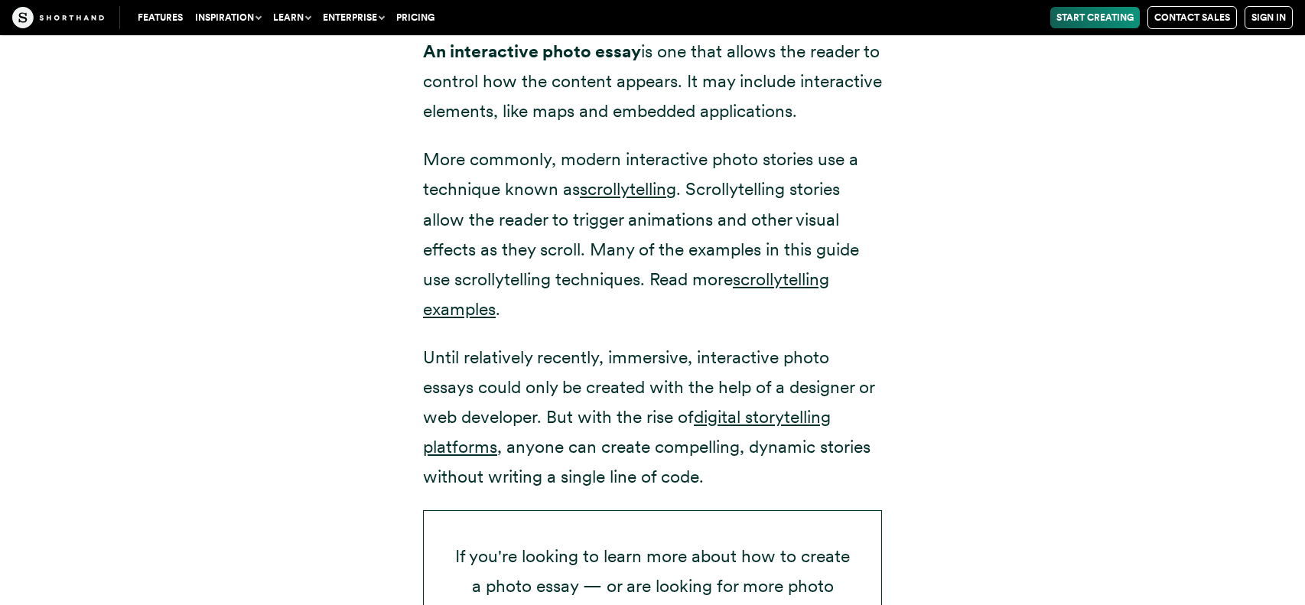
click at [652, 171] on p "More commonly, modern interactive photo stories use a technique known as scroll…" at bounding box center [652, 235] width 459 height 180
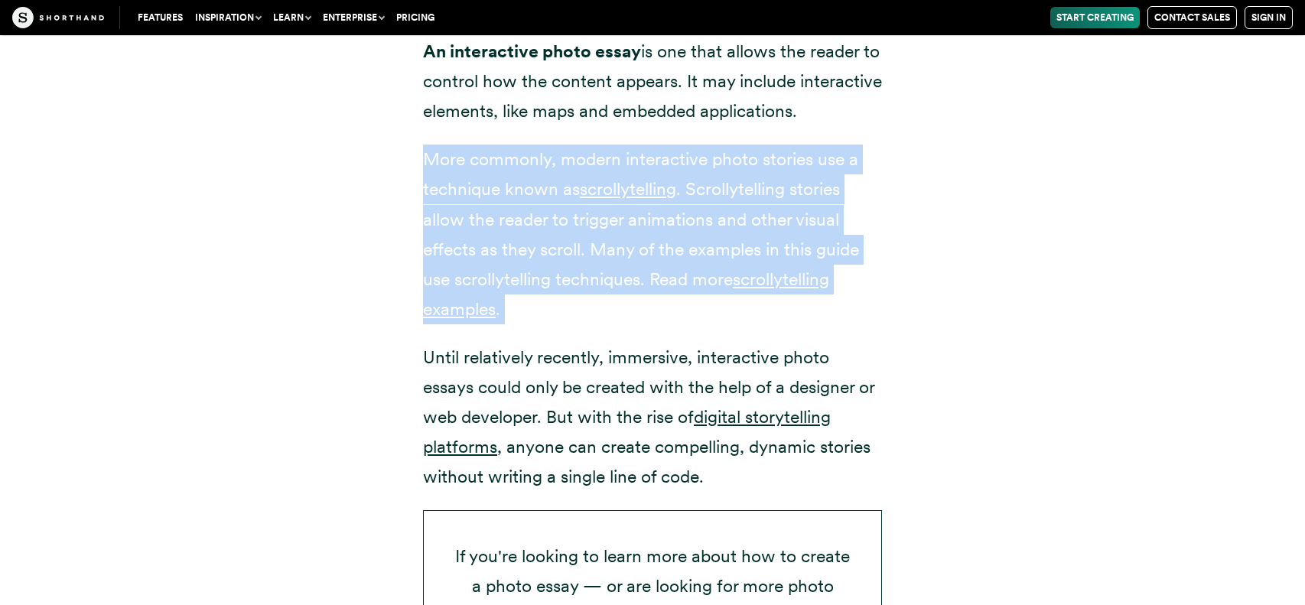
click at [652, 171] on p "More commonly, modern interactive photo stories use a technique known as scroll…" at bounding box center [652, 235] width 459 height 180
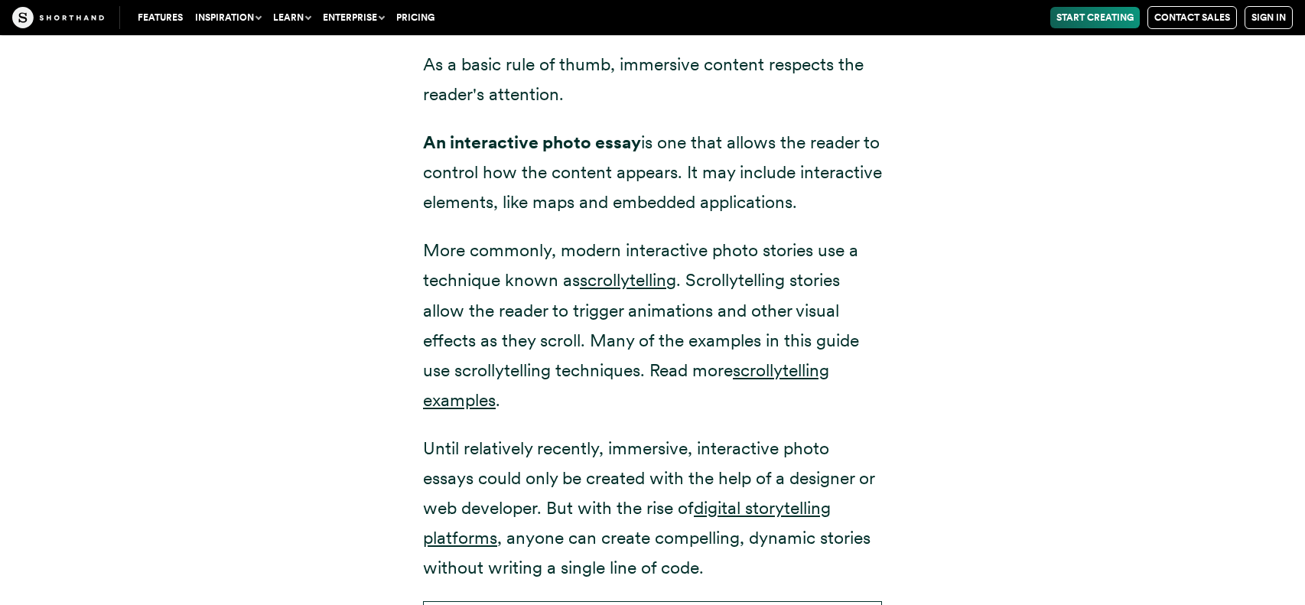
scroll to position [2206, 0]
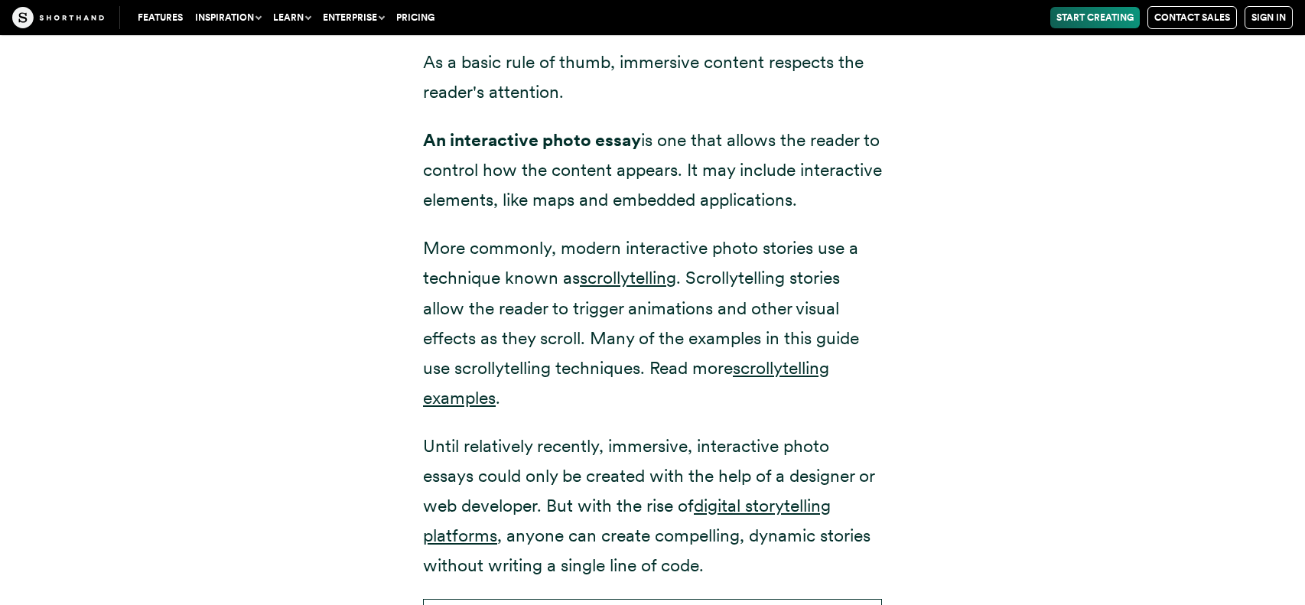
click at [541, 125] on p "An interactive photo essay is one that allows the reader to control how the con…" at bounding box center [652, 169] width 459 height 89
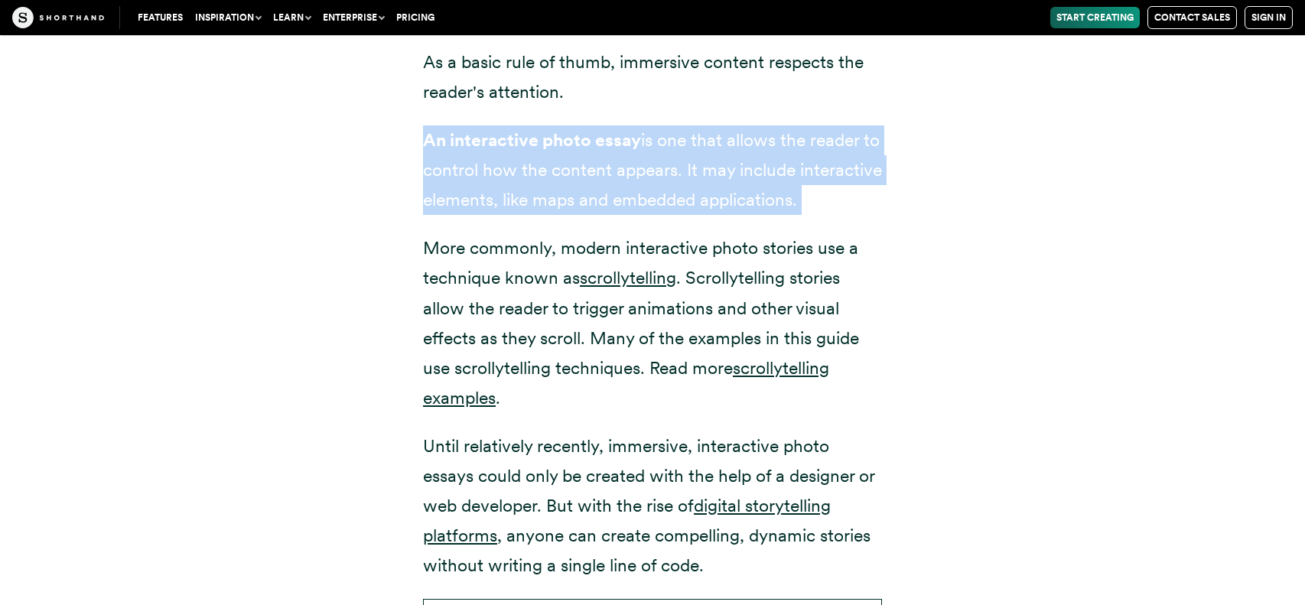
click at [541, 125] on p "An interactive photo essay is one that allows the reader to control how the con…" at bounding box center [652, 169] width 459 height 89
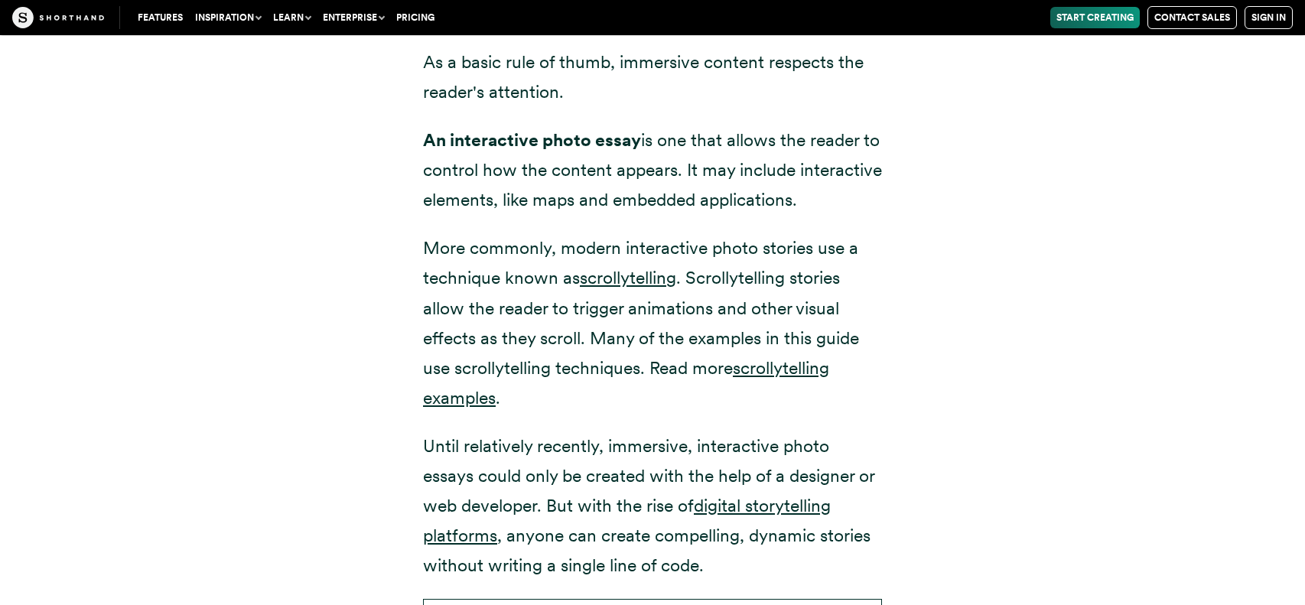
click at [541, 125] on p "An interactive photo essay is one that allows the reader to control how the con…" at bounding box center [652, 169] width 459 height 89
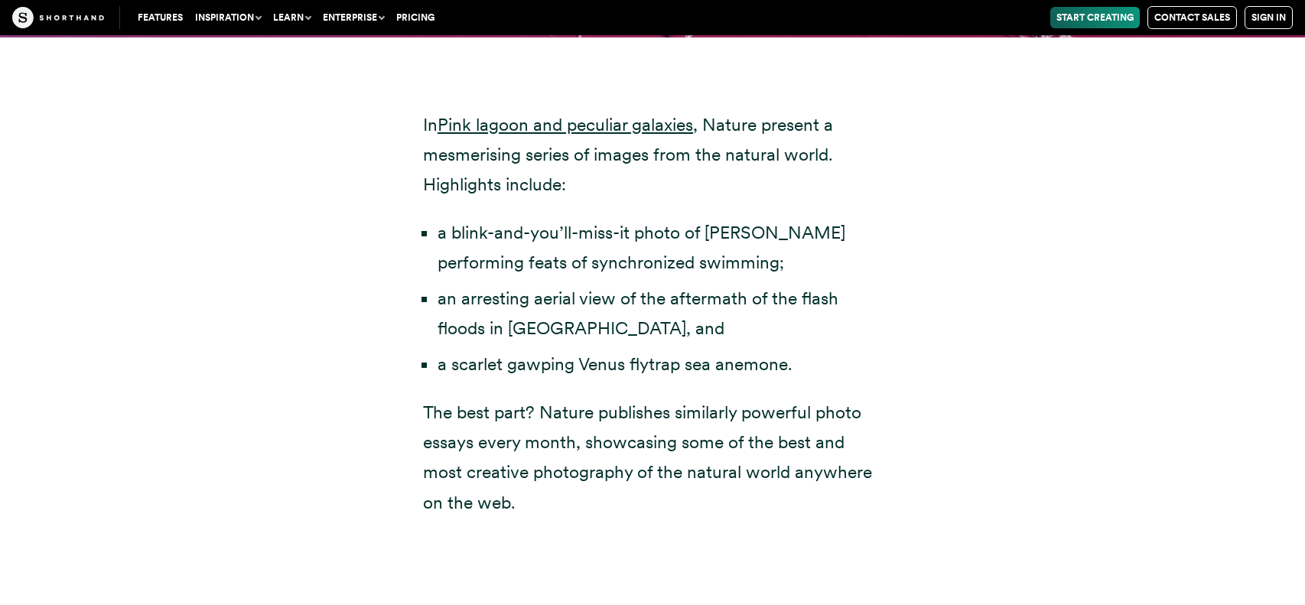
scroll to position [5279, 0]
